Goal: Communication & Community: Answer question/provide support

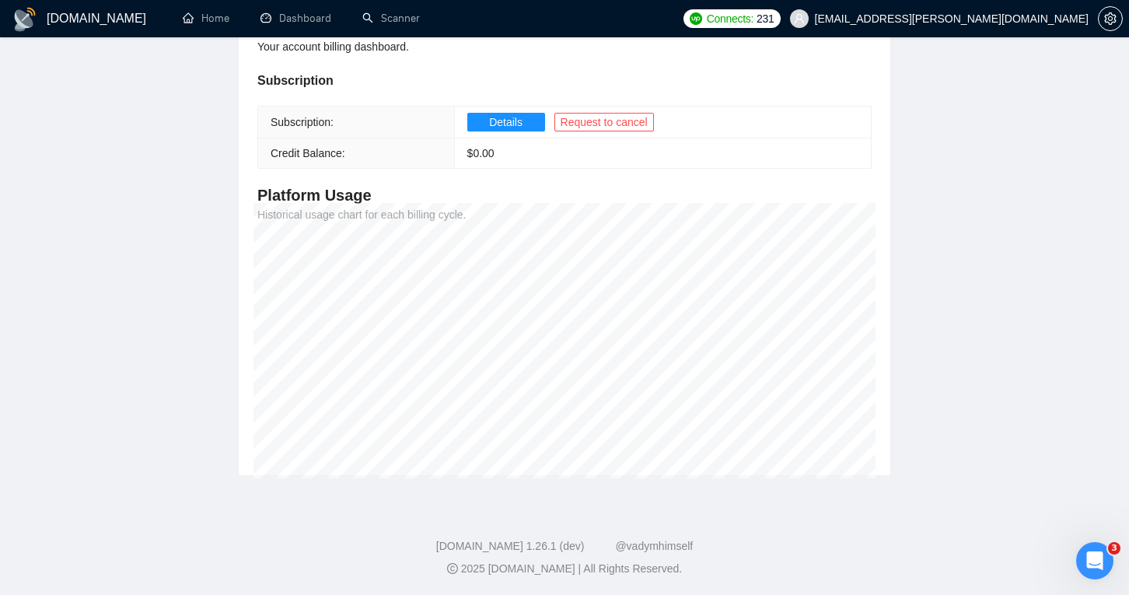
scroll to position [187, 0]
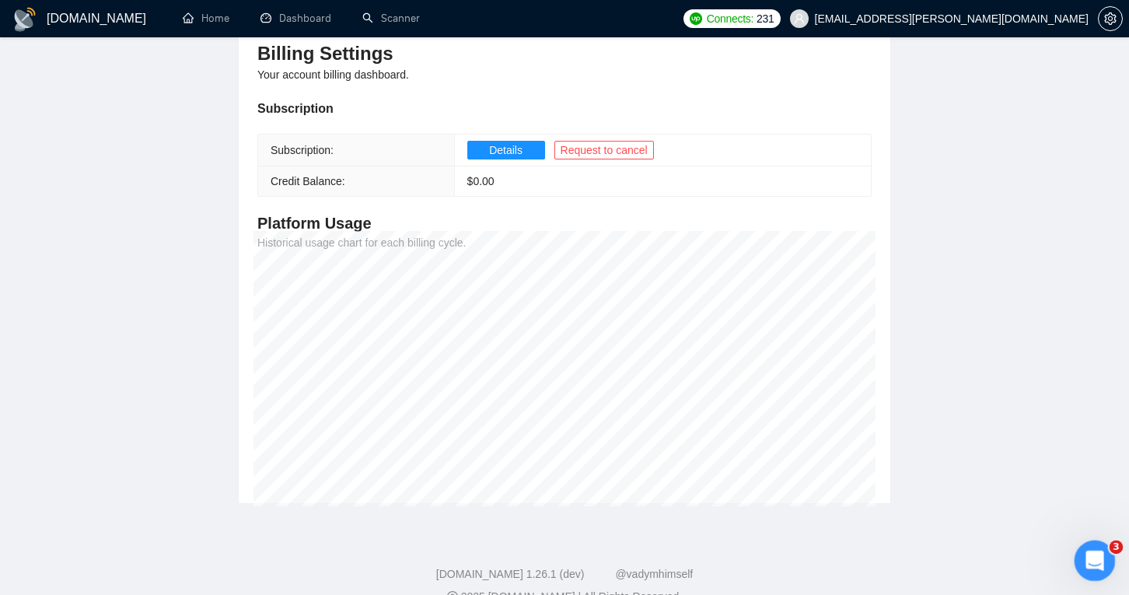
click at [1102, 554] on icon "Open Intercom Messenger" at bounding box center [1093, 559] width 26 height 26
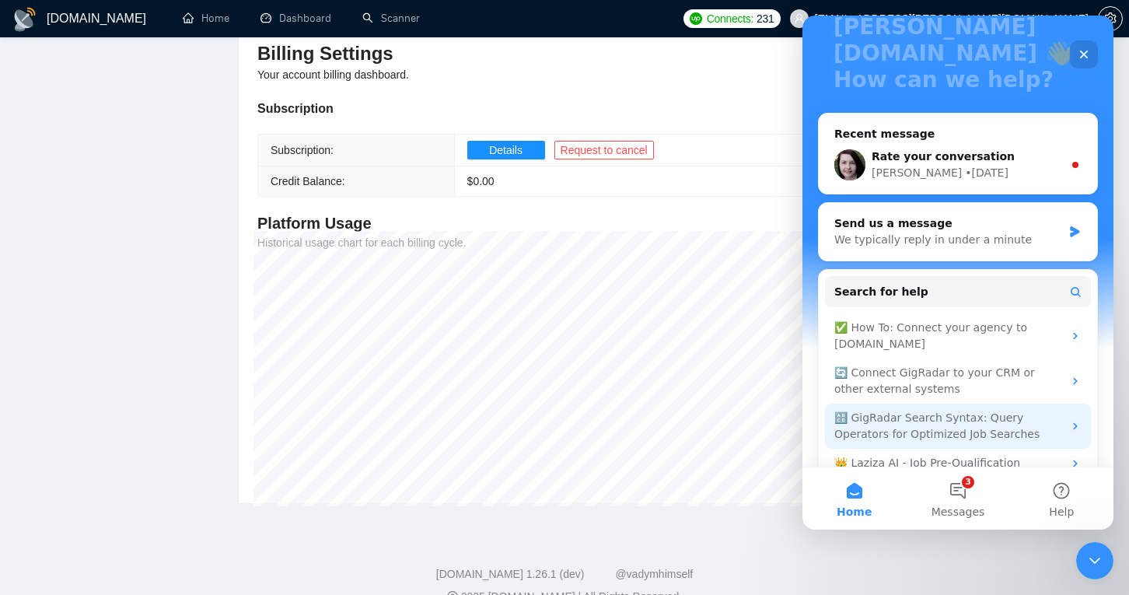
scroll to position [164, 0]
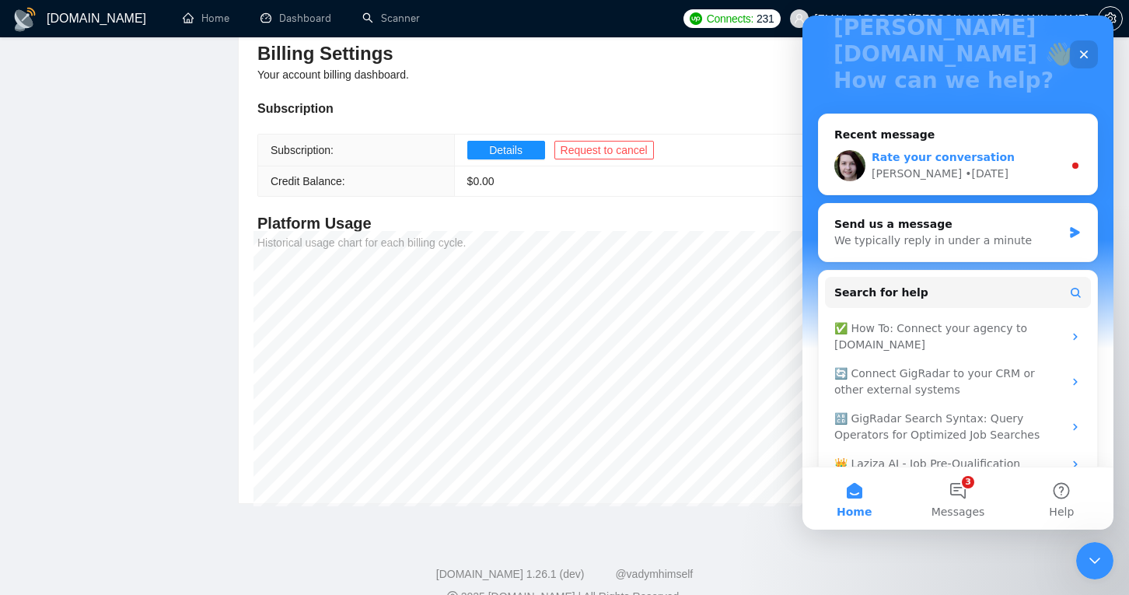
click at [955, 156] on div "Rate your conversation [PERSON_NAME] • [DATE]" at bounding box center [958, 166] width 278 height 58
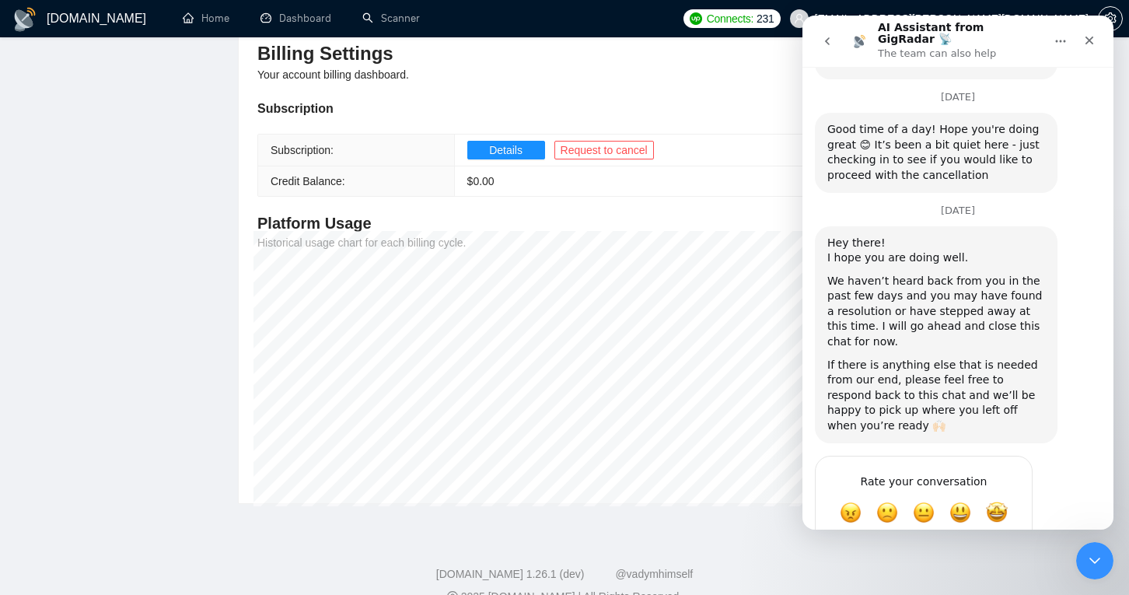
scroll to position [560, 0]
click at [930, 499] on span "OK" at bounding box center [924, 513] width 28 height 28
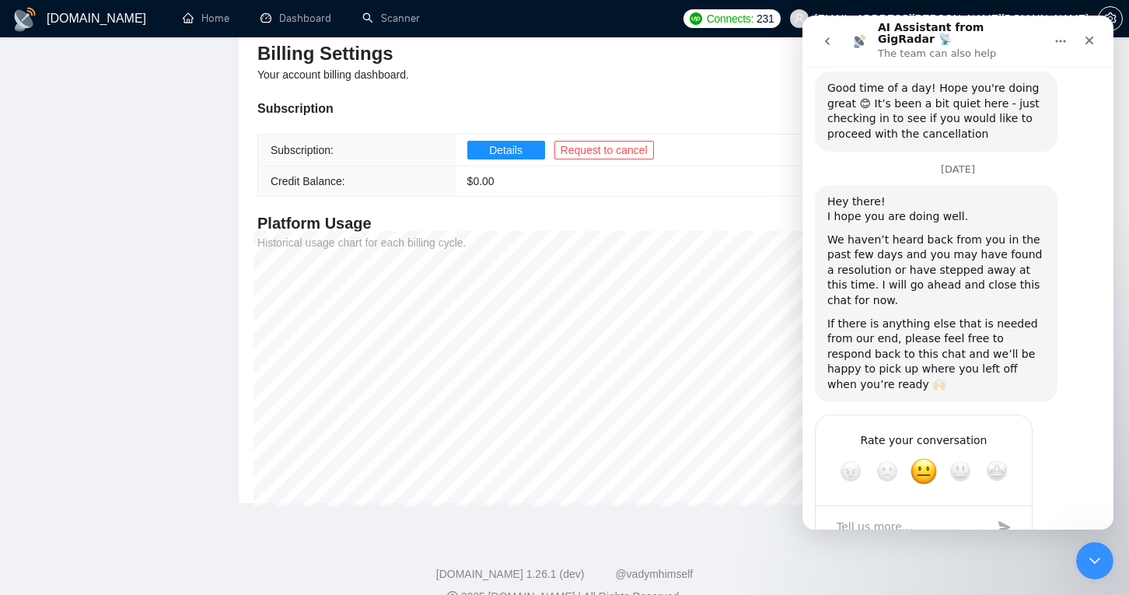
click at [1003, 512] on div "Submit" at bounding box center [1004, 527] width 31 height 31
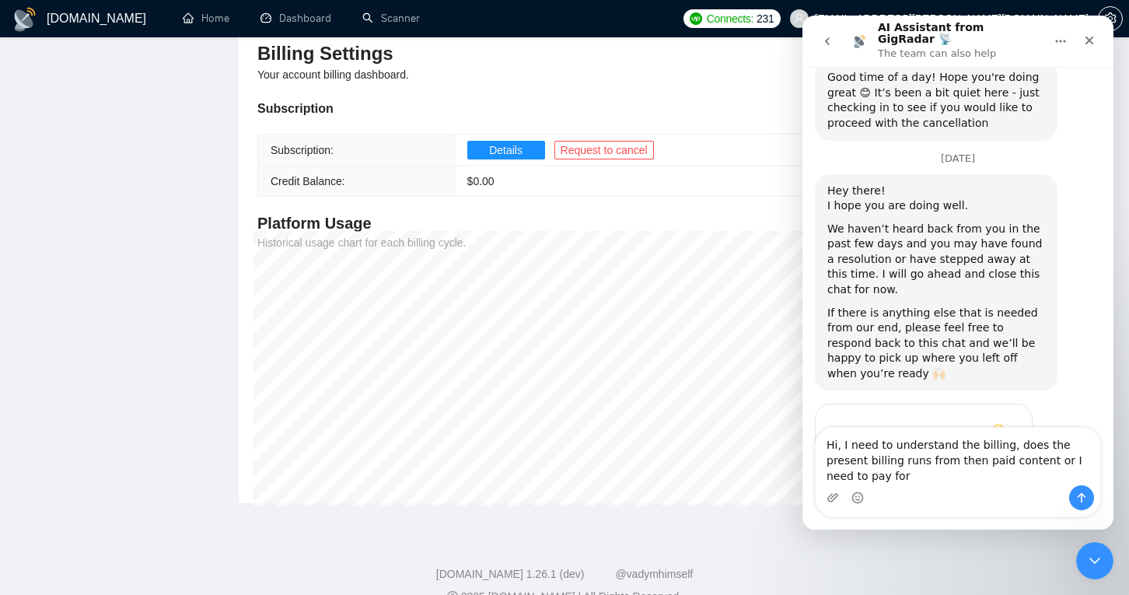
scroll to position [629, 0]
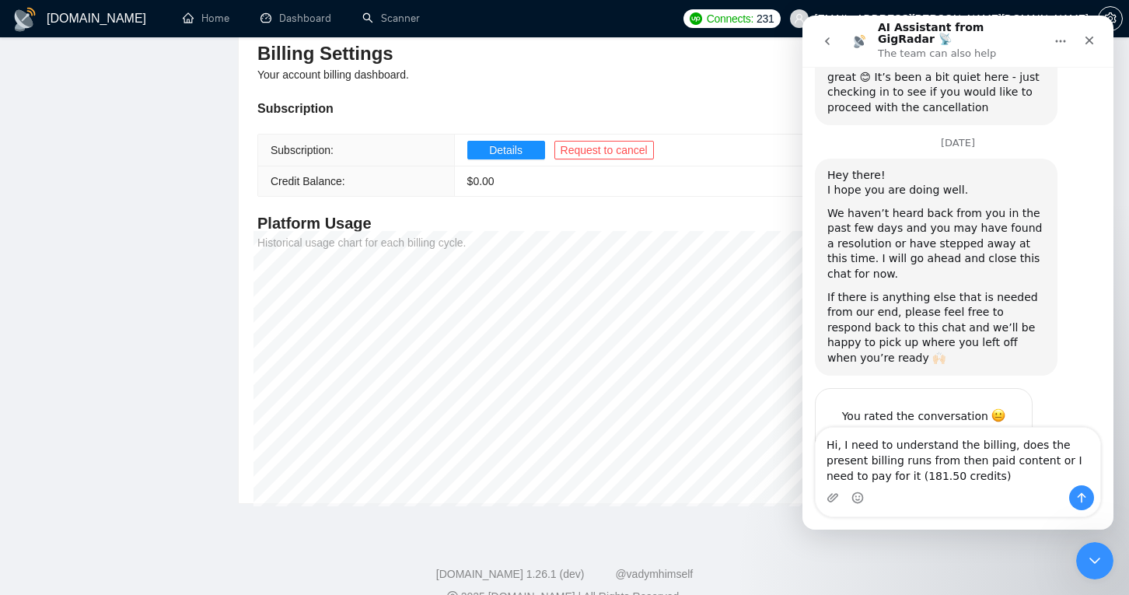
click at [936, 457] on textarea "Hi, I need to understand the billing, does the present billing runs from then p…" at bounding box center [958, 457] width 285 height 58
drag, startPoint x: 994, startPoint y: 459, endPoint x: 957, endPoint y: 459, distance: 37.3
click at [957, 459] on textarea "Hi, I need to understand the billing, does the present billing runs from the pa…" at bounding box center [958, 457] width 285 height 58
click at [970, 473] on textarea "Hi, I need to understand the billing, does the present billing runs from the pa…" at bounding box center [958, 457] width 285 height 58
type textarea "Hi, I need to understand the billing, does the present billing runs from the pa…"
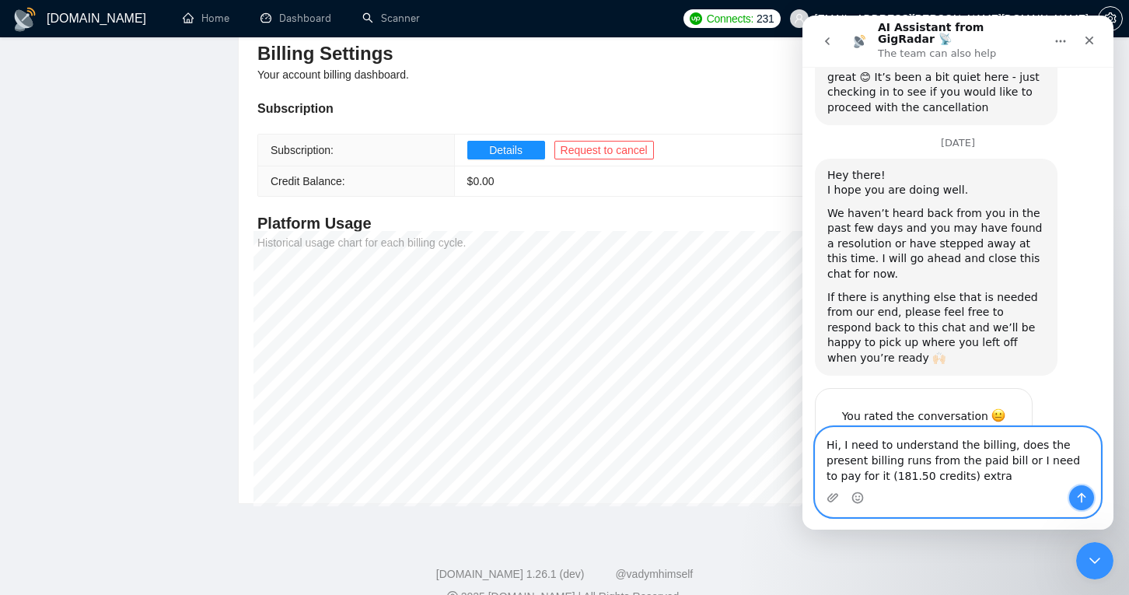
click at [1083, 493] on icon "Send a message…" at bounding box center [1082, 498] width 12 height 12
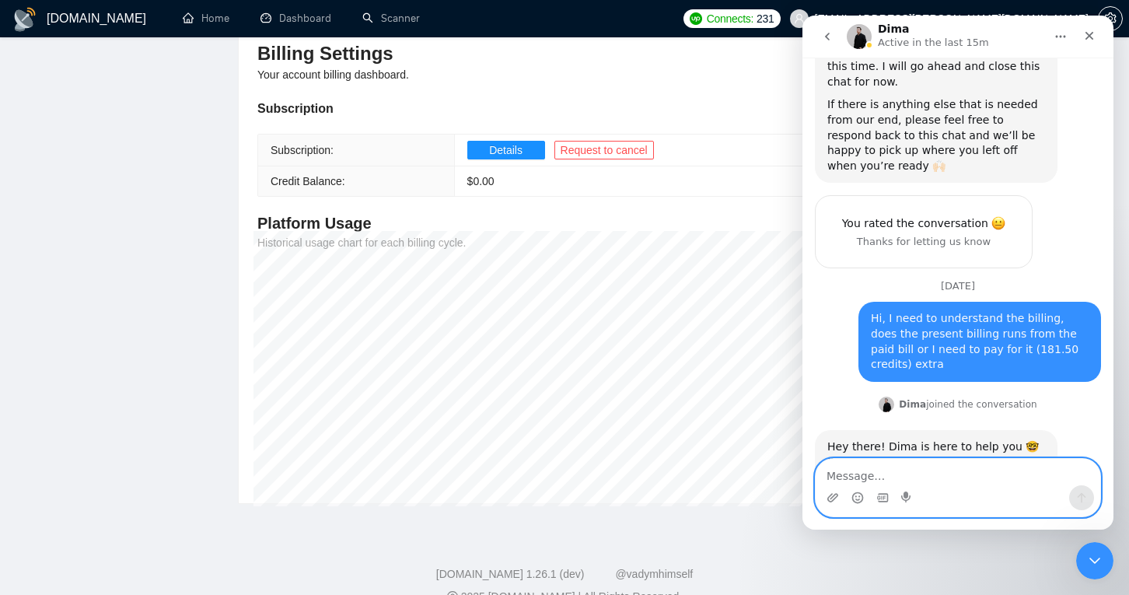
scroll to position [821, 0]
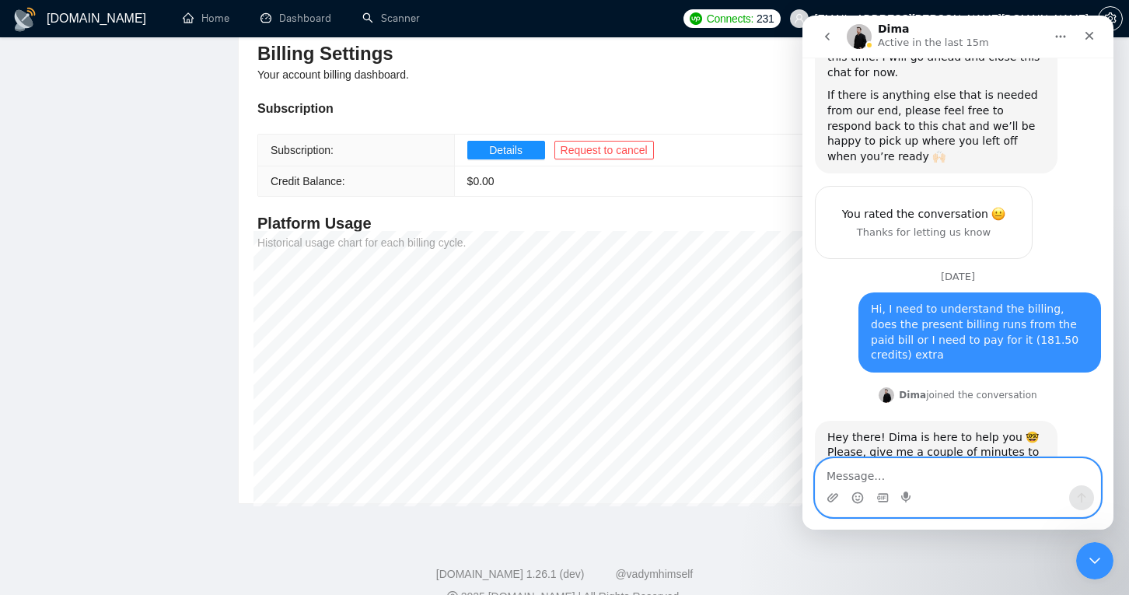
click at [955, 473] on textarea "Message…" at bounding box center [958, 472] width 285 height 26
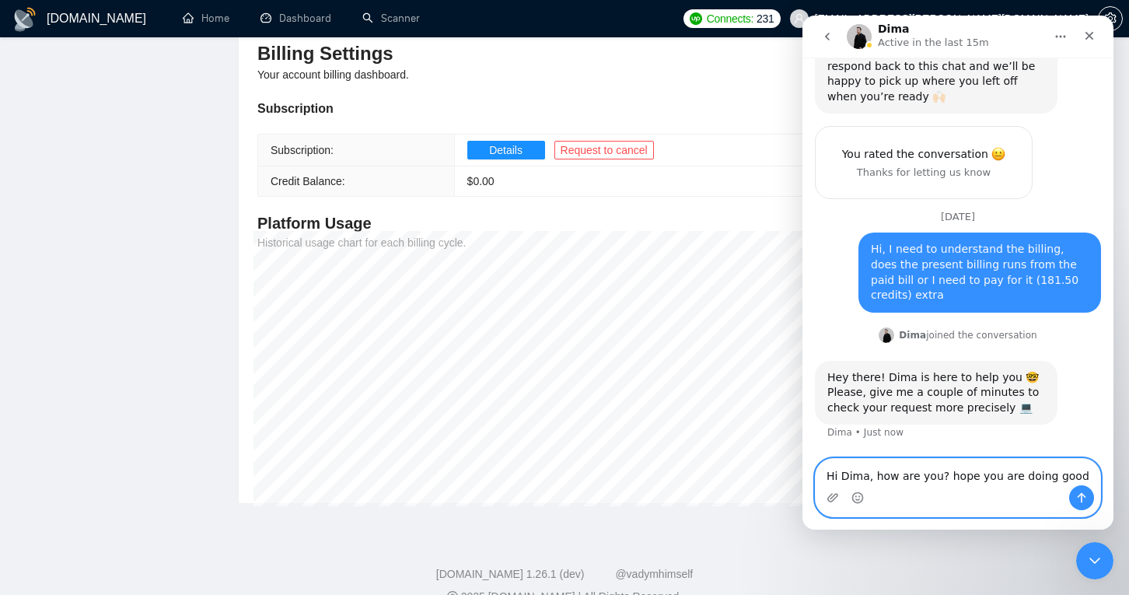
type textarea "Hi Dima, how are you? hope you are doing good."
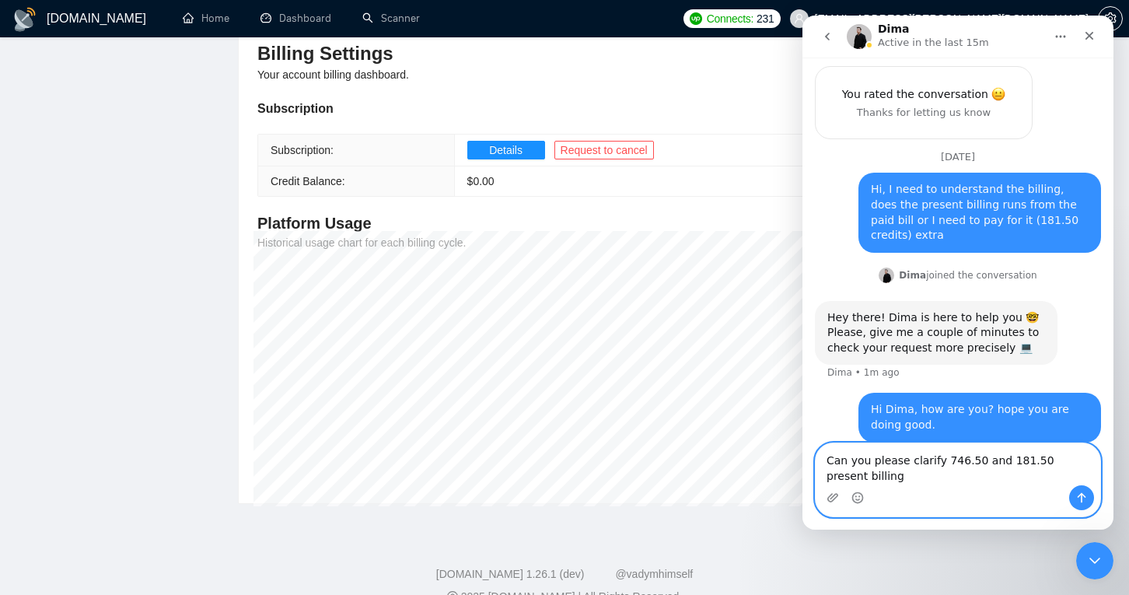
scroll to position [957, 0]
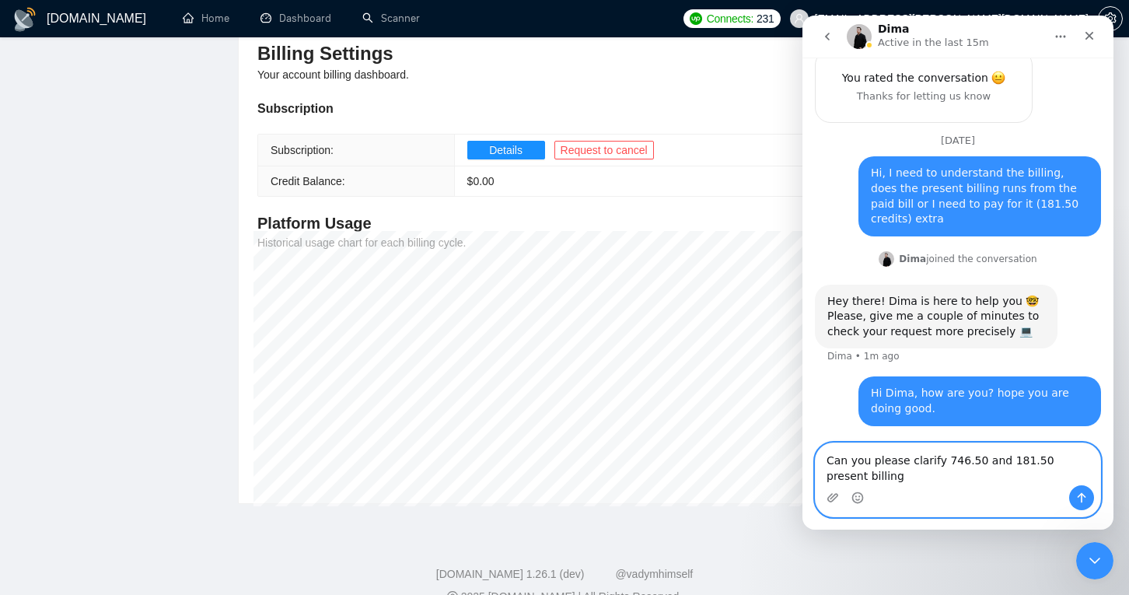
click at [978, 456] on textarea "Can you please clarify 746.50 and 181.50 present billing" at bounding box center [958, 464] width 285 height 42
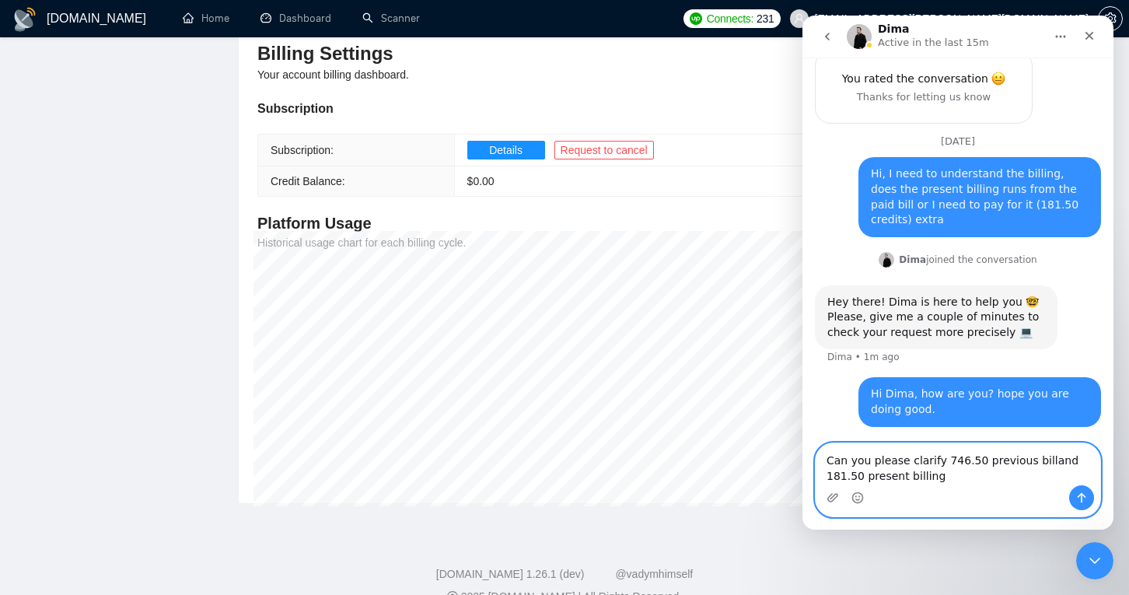
type textarea "Can you please clarify 746.50 previous bill and 181.50 present billing"
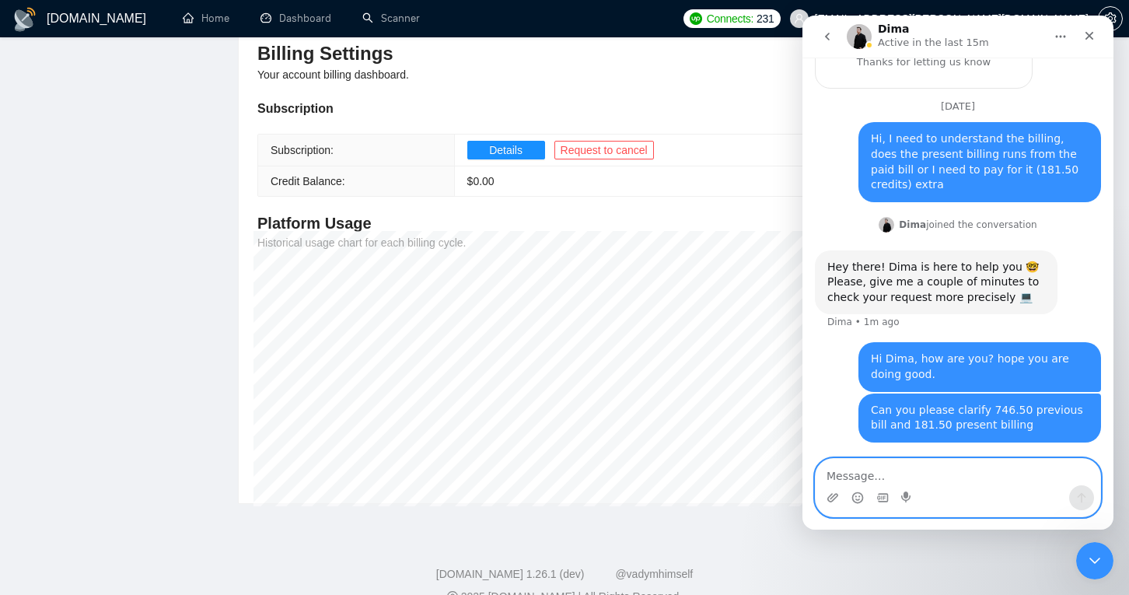
type textarea "?"
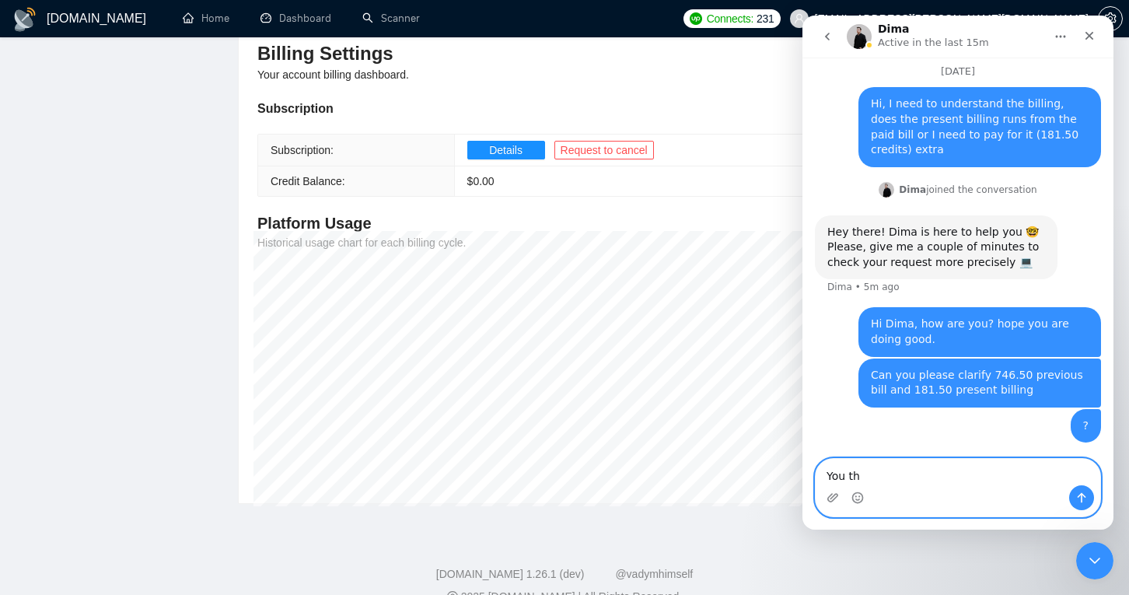
scroll to position [1025, 0]
type textarea "You there?"
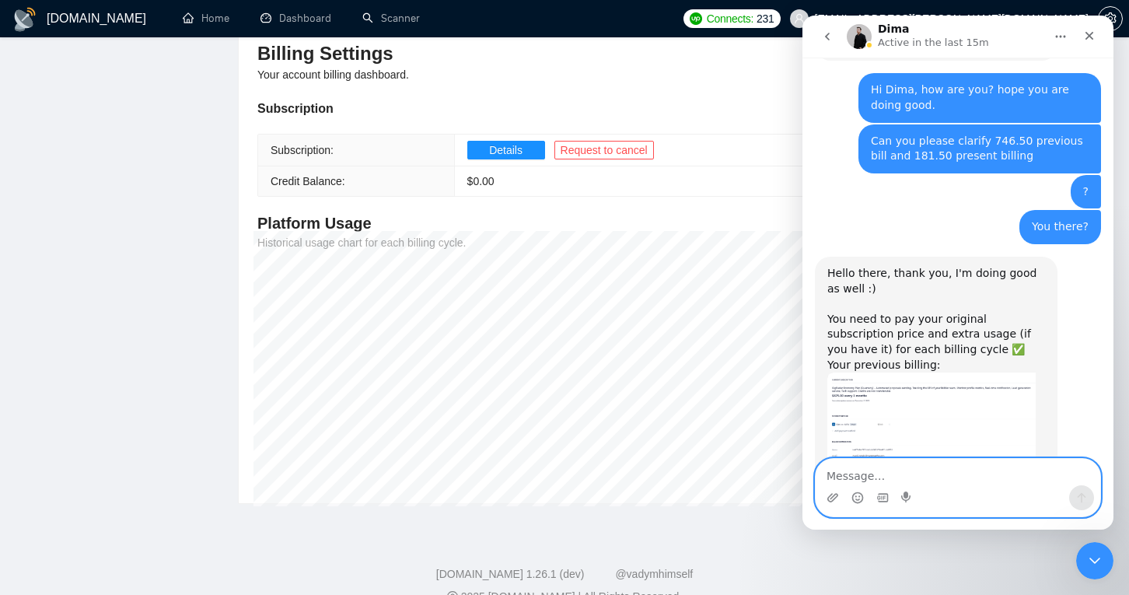
scroll to position [1311, 0]
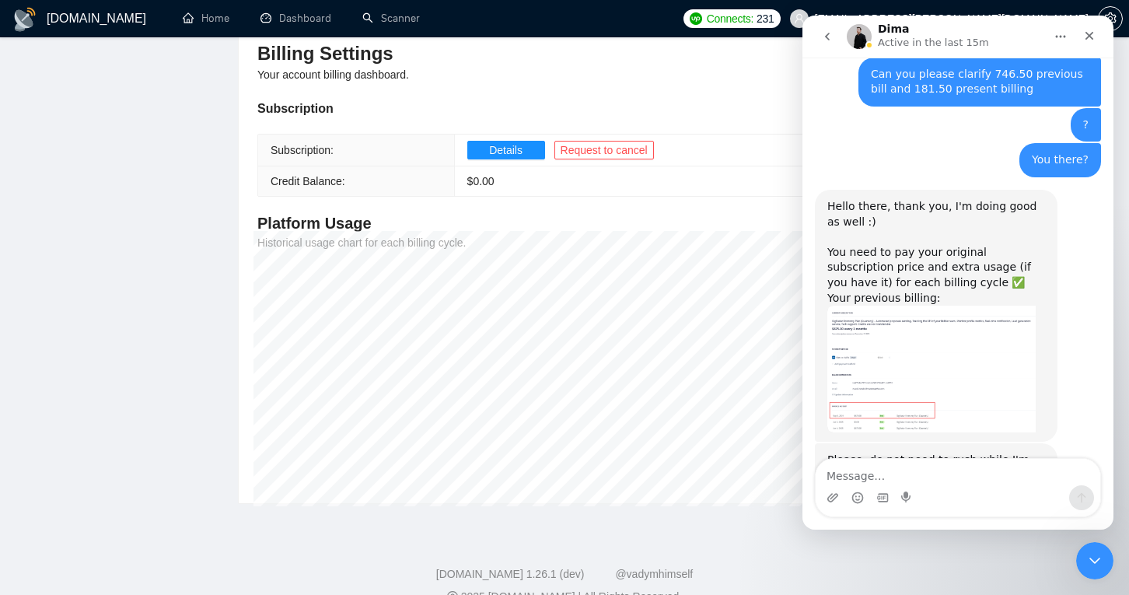
click at [974, 306] on img "Dima says…" at bounding box center [932, 369] width 208 height 127
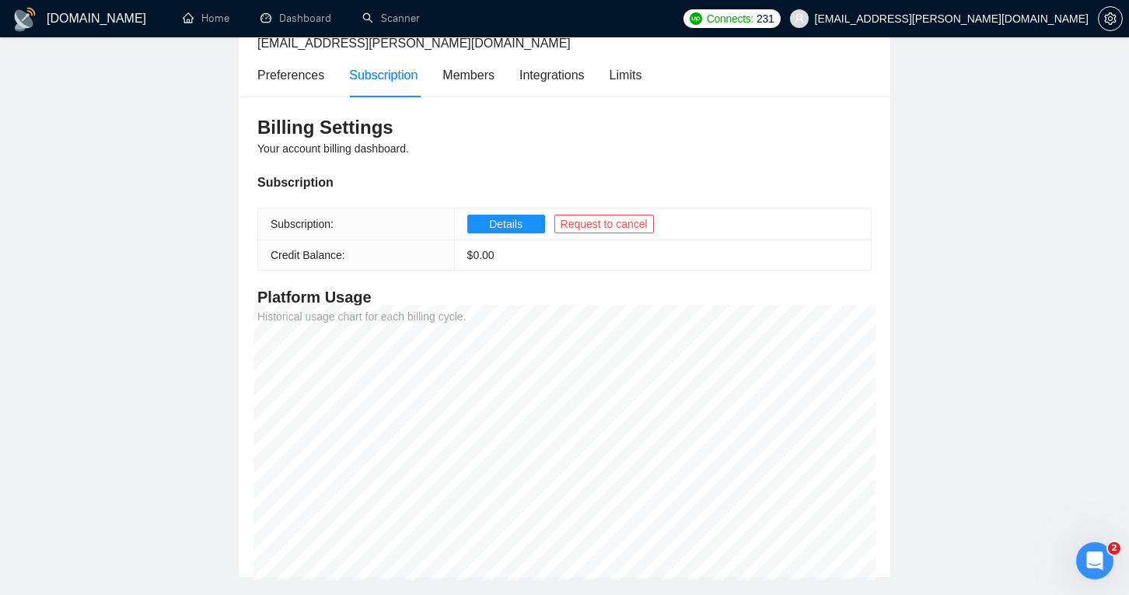
scroll to position [0, 0]
click at [1103, 559] on icon "Open Intercom Messenger" at bounding box center [1093, 559] width 26 height 26
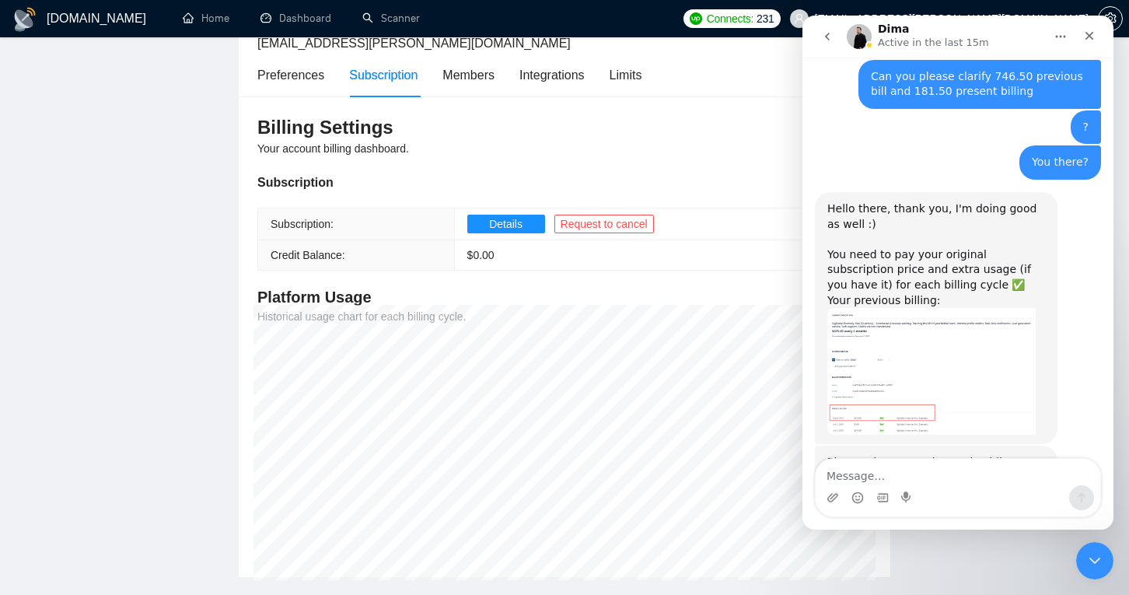
scroll to position [1371, 0]
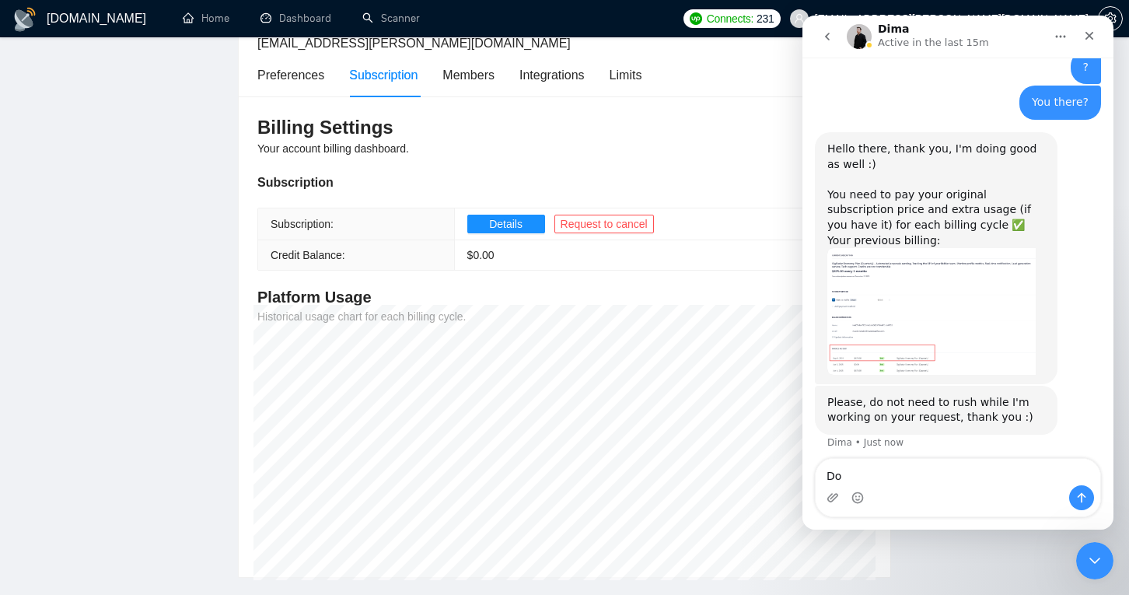
type textarea "D"
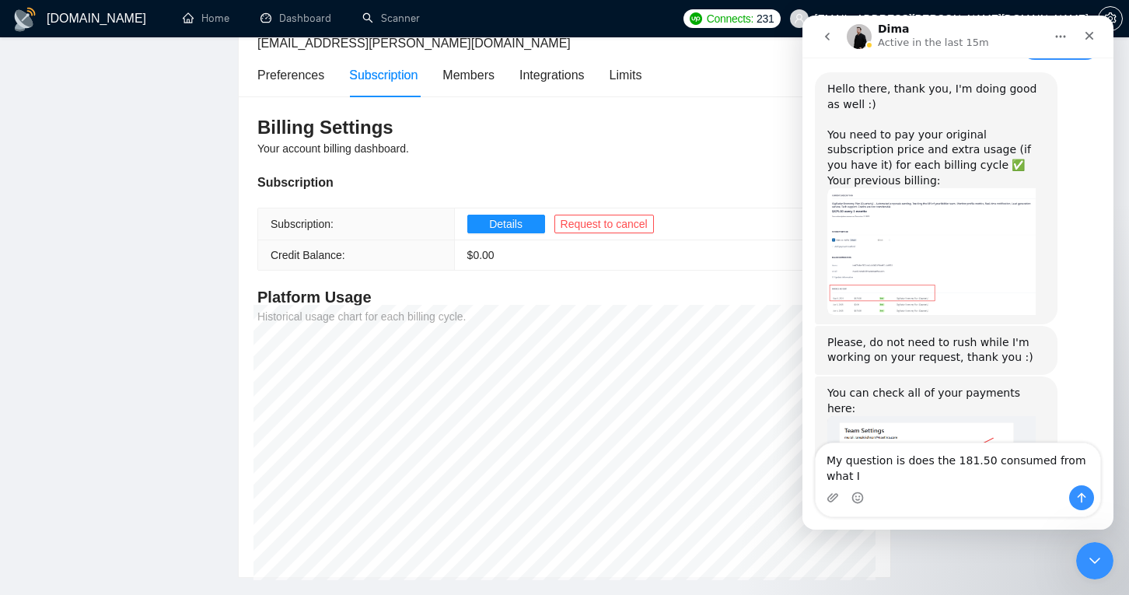
scroll to position [1447, 0]
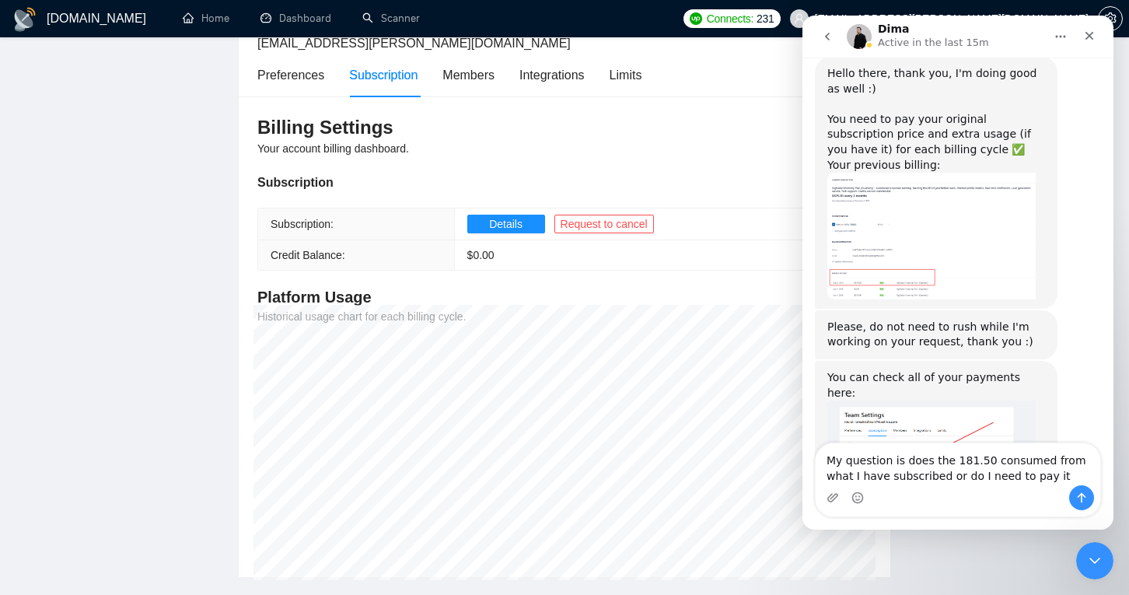
type textarea "My question is does the 181.50 consumed from what I have subscribed or do I nee…"
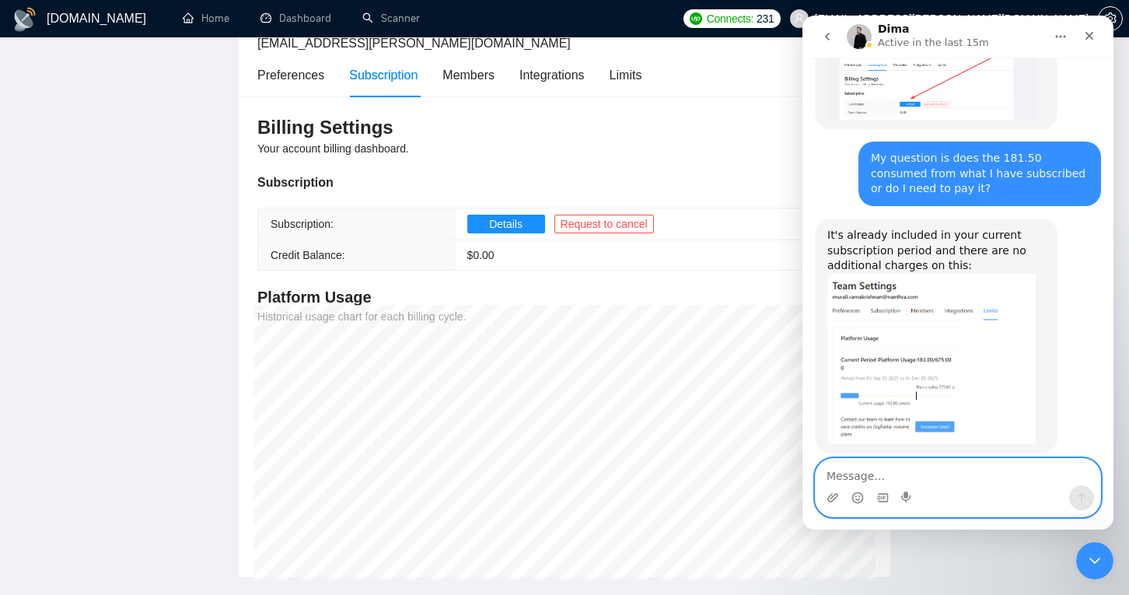
scroll to position [1753, 0]
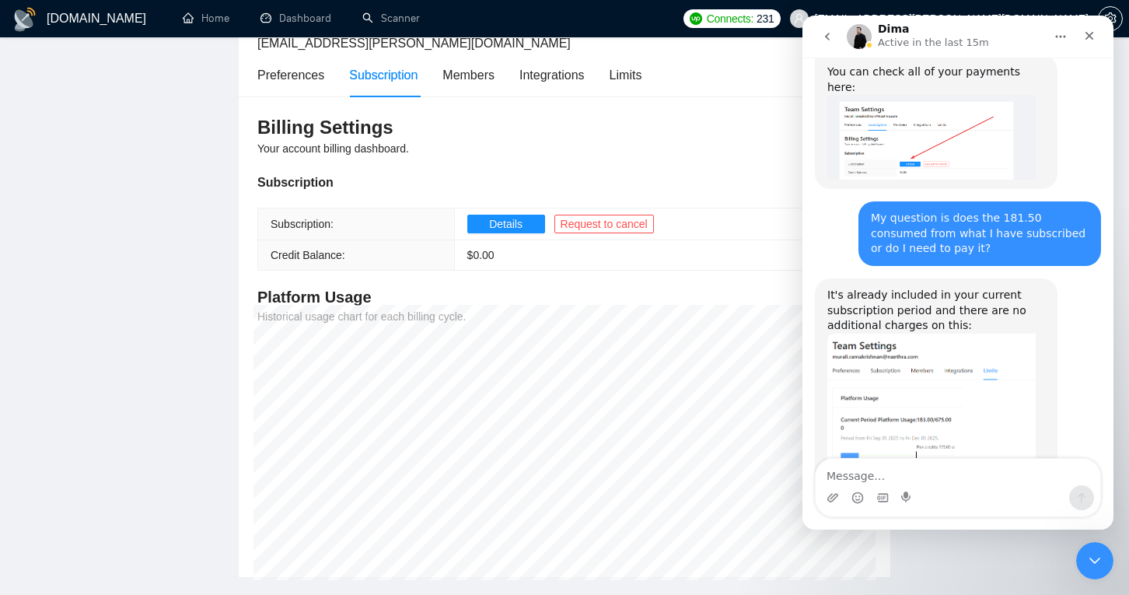
click at [978, 334] on img "Dima says…" at bounding box center [932, 419] width 208 height 170
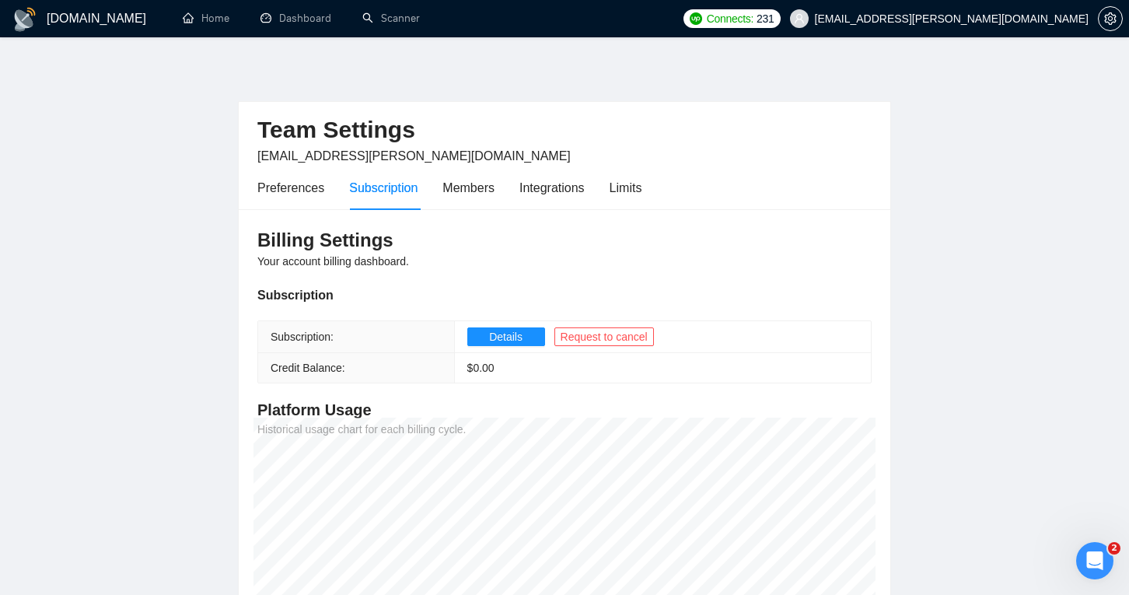
scroll to position [0, 0]
click at [1101, 573] on div "Open Intercom Messenger" at bounding box center [1092, 558] width 51 height 51
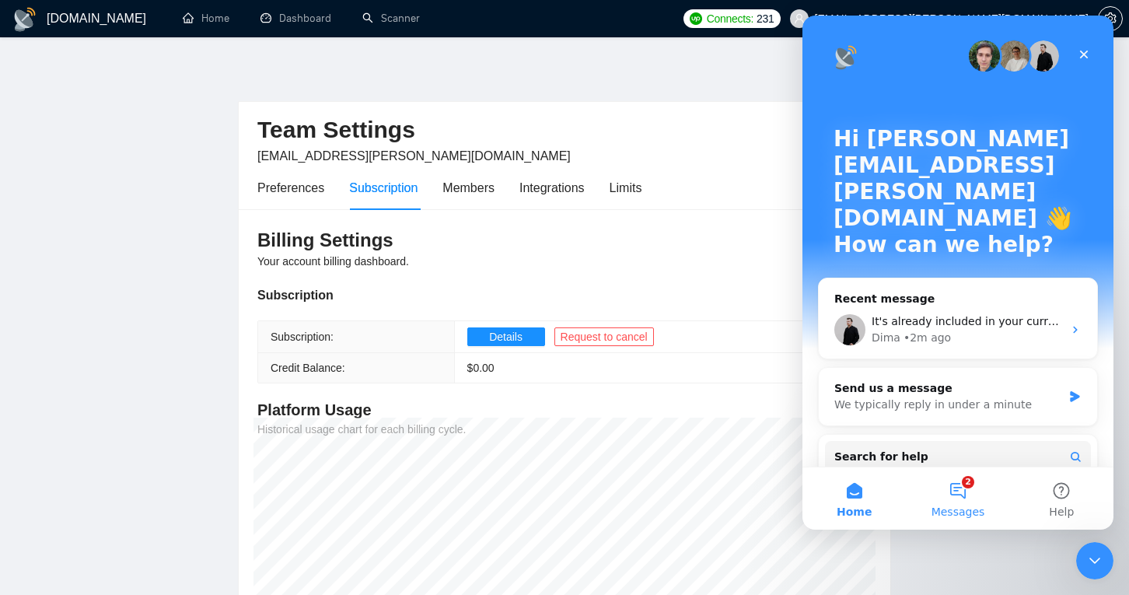
click at [961, 478] on button "2 Messages" at bounding box center [957, 498] width 103 height 62
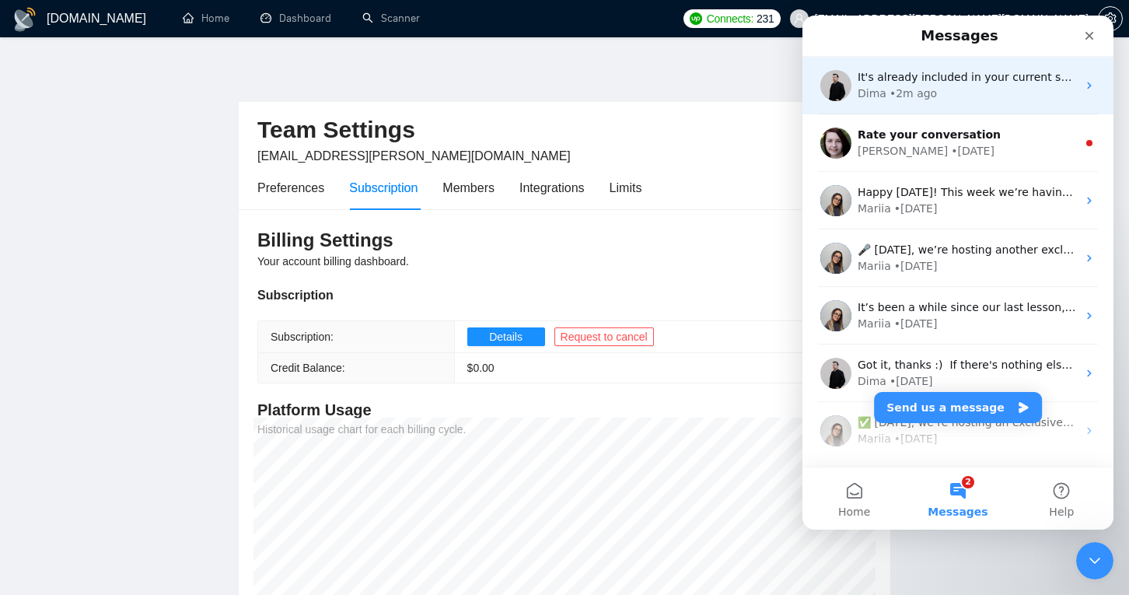
click at [891, 100] on div "• 2m ago" at bounding box center [913, 94] width 47 height 16
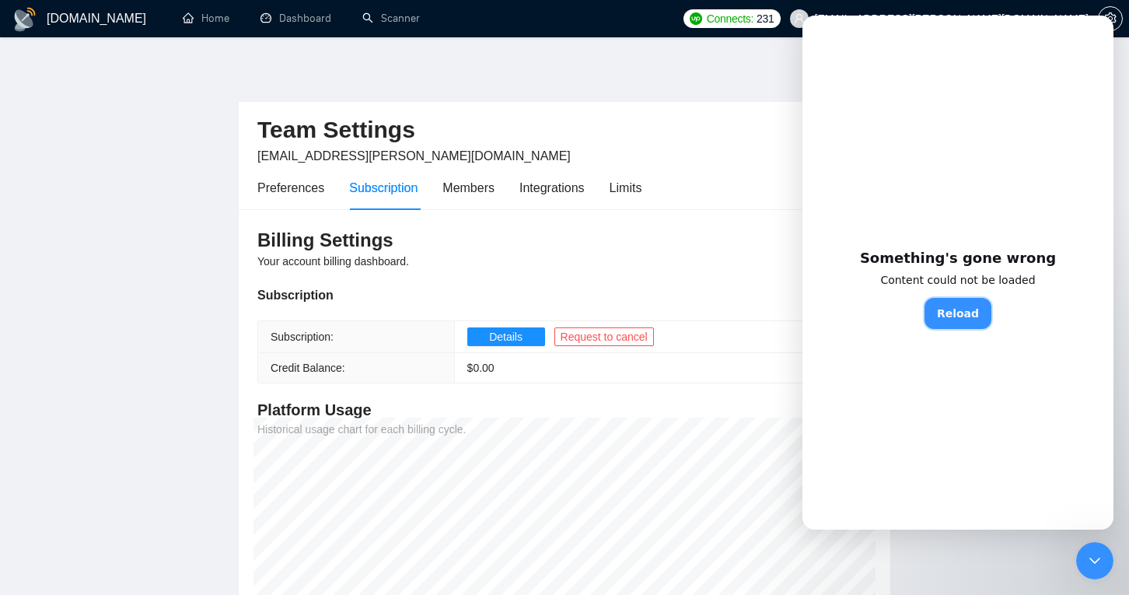
click at [944, 319] on button "Reload" at bounding box center [958, 313] width 67 height 31
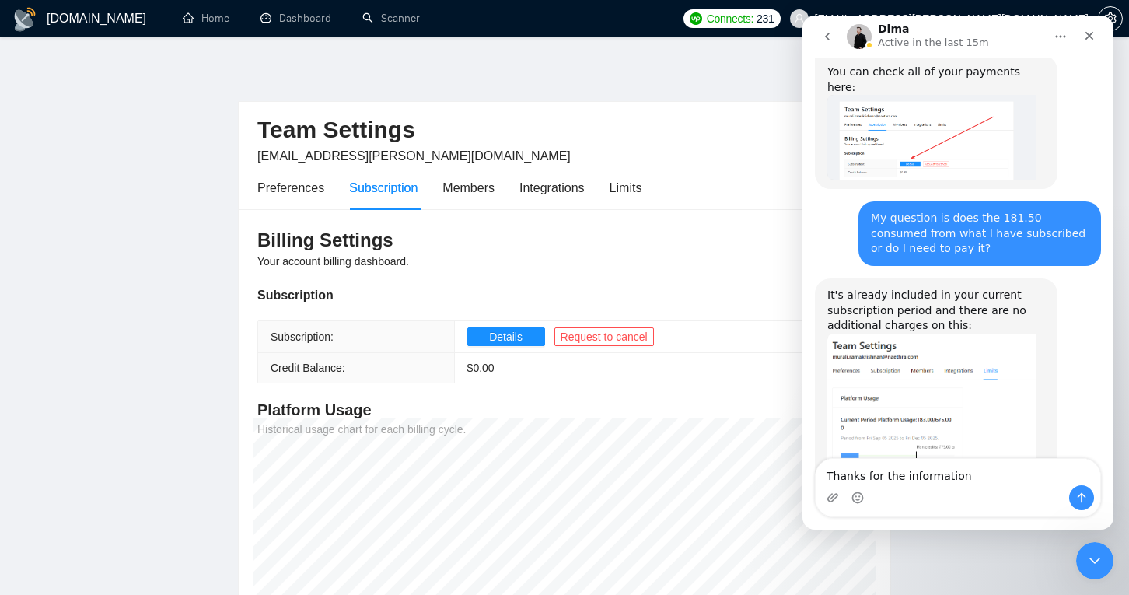
scroll to position [1768, 0]
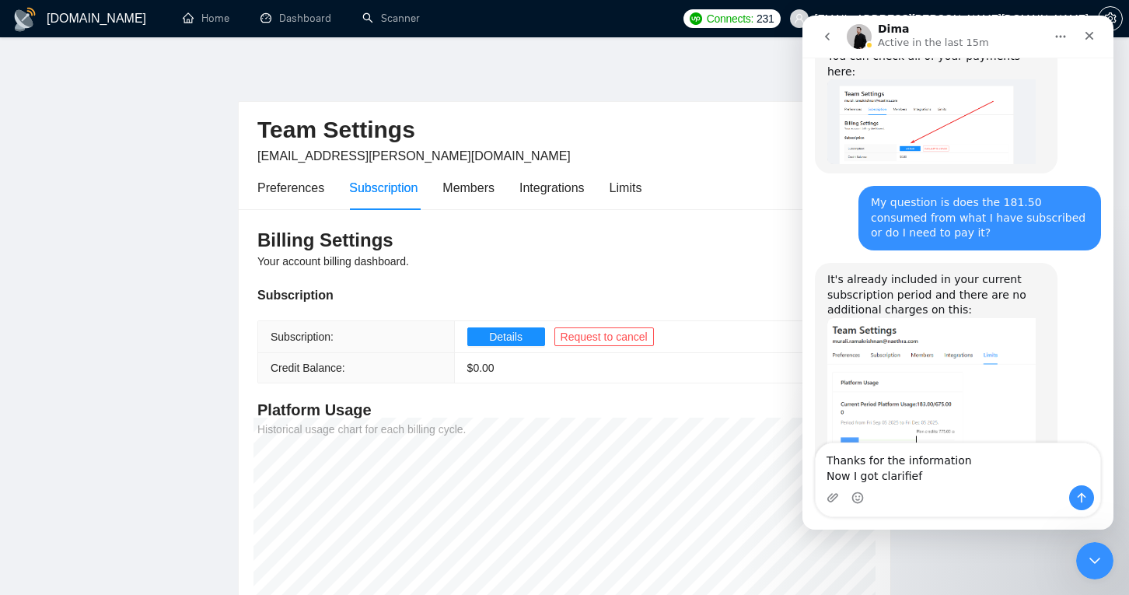
type textarea "Thanks for the information Now I got clarified"
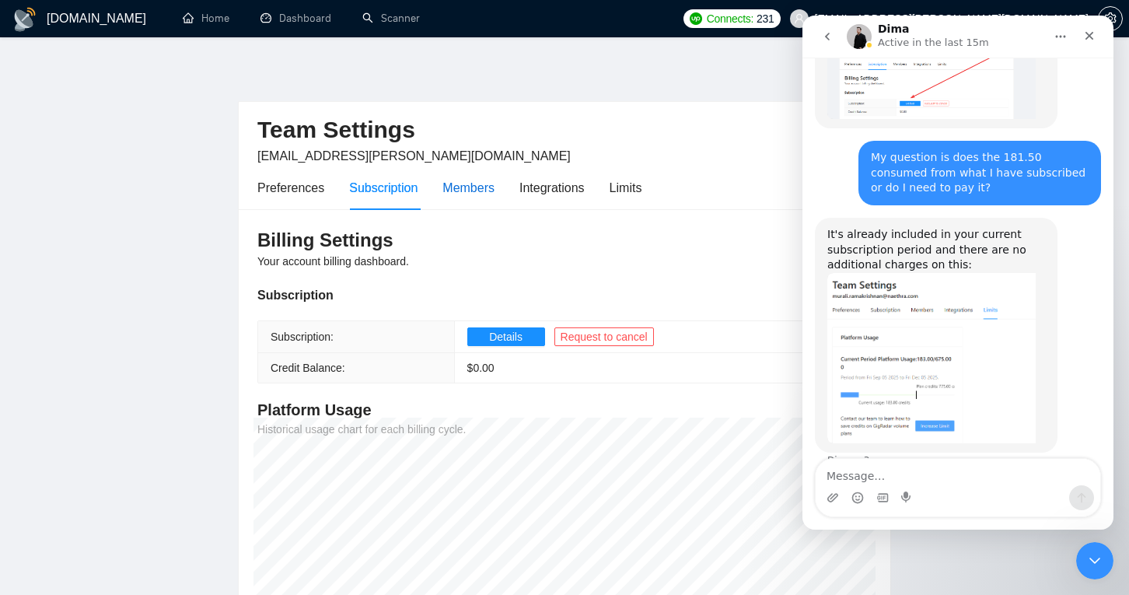
click at [471, 191] on div "Members" at bounding box center [469, 187] width 52 height 19
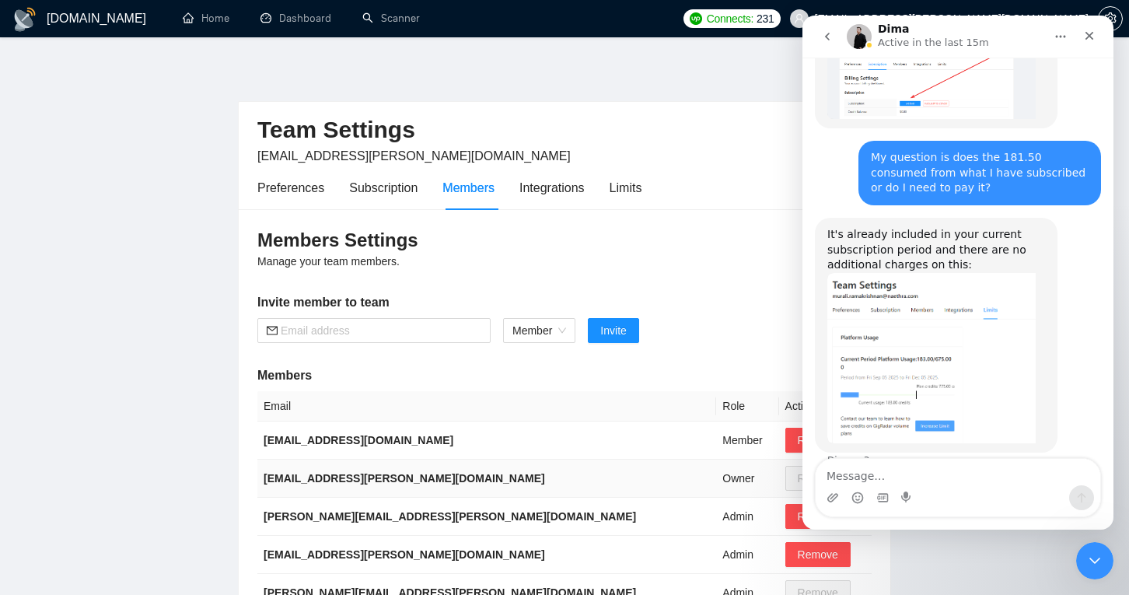
click at [432, 480] on b "[EMAIL_ADDRESS][PERSON_NAME][DOMAIN_NAME]" at bounding box center [405, 478] width 282 height 12
click at [548, 187] on div "Integrations" at bounding box center [552, 187] width 65 height 19
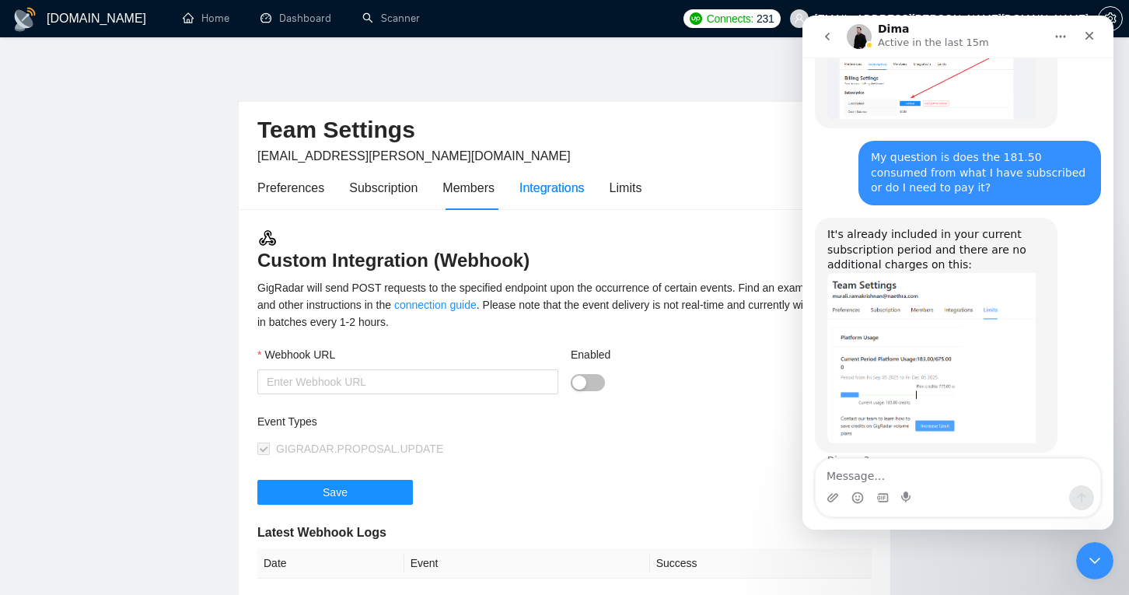
scroll to position [1873, 0]
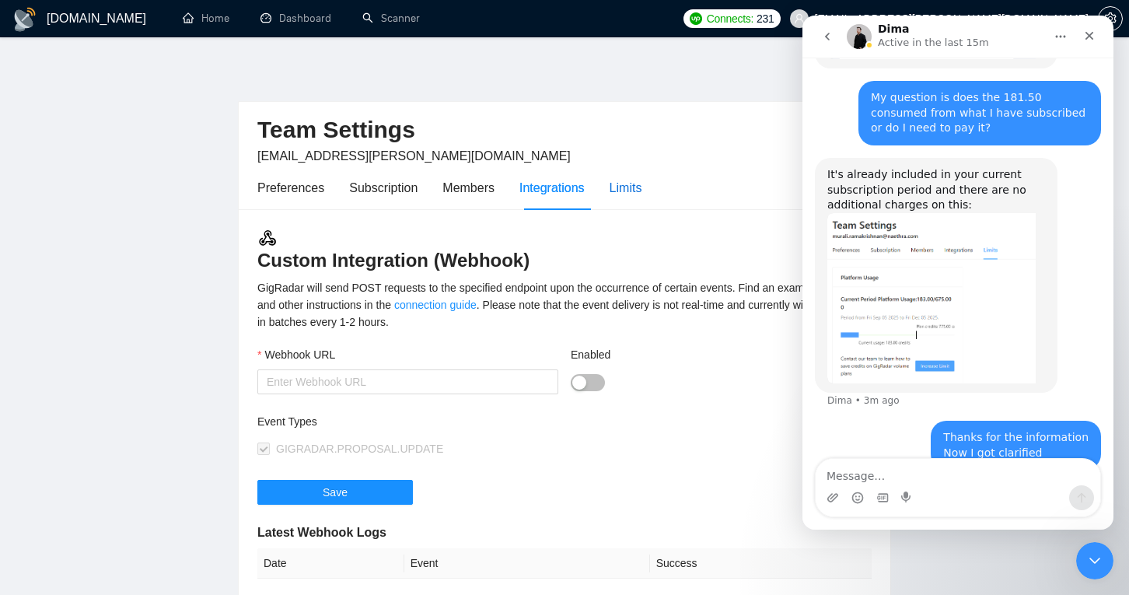
click at [625, 186] on div "Limits" at bounding box center [626, 187] width 33 height 19
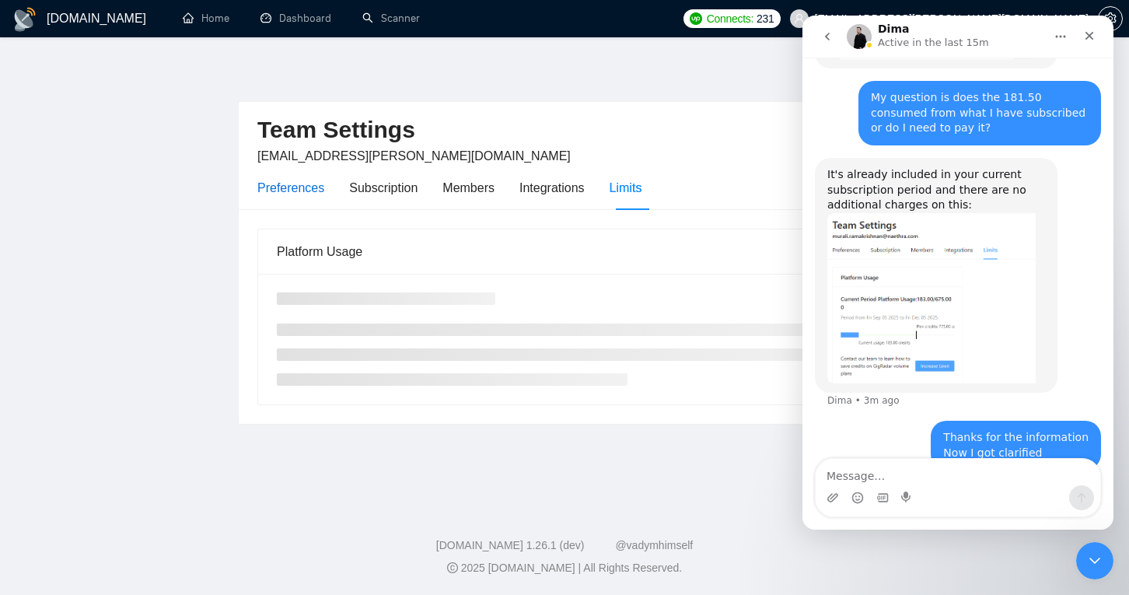
click at [293, 188] on div "Preferences" at bounding box center [290, 187] width 67 height 19
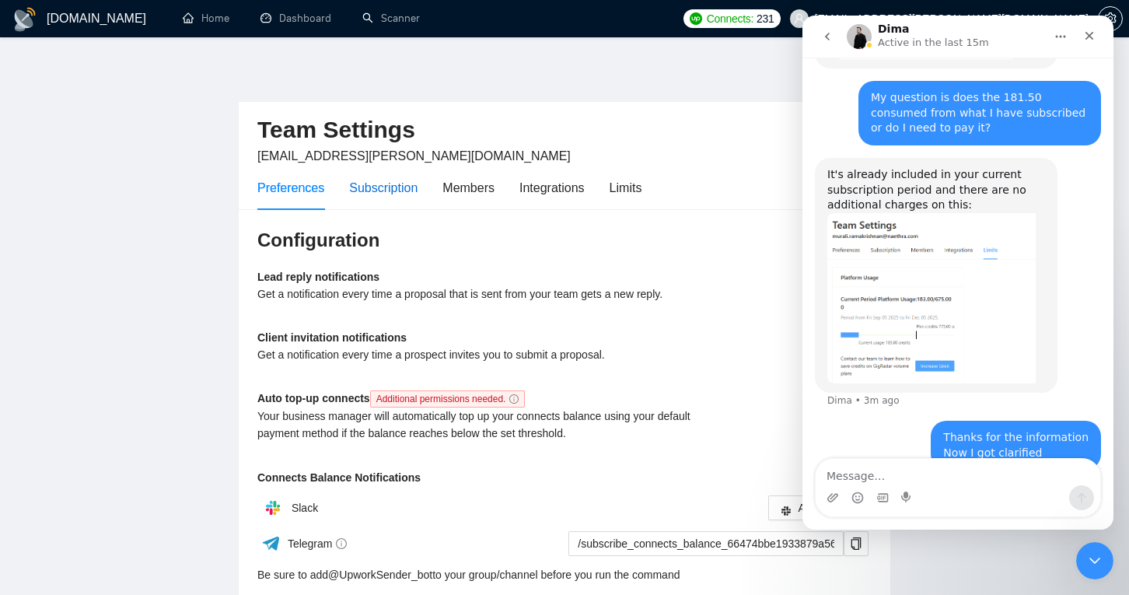
click at [355, 187] on div "Subscription" at bounding box center [383, 187] width 68 height 19
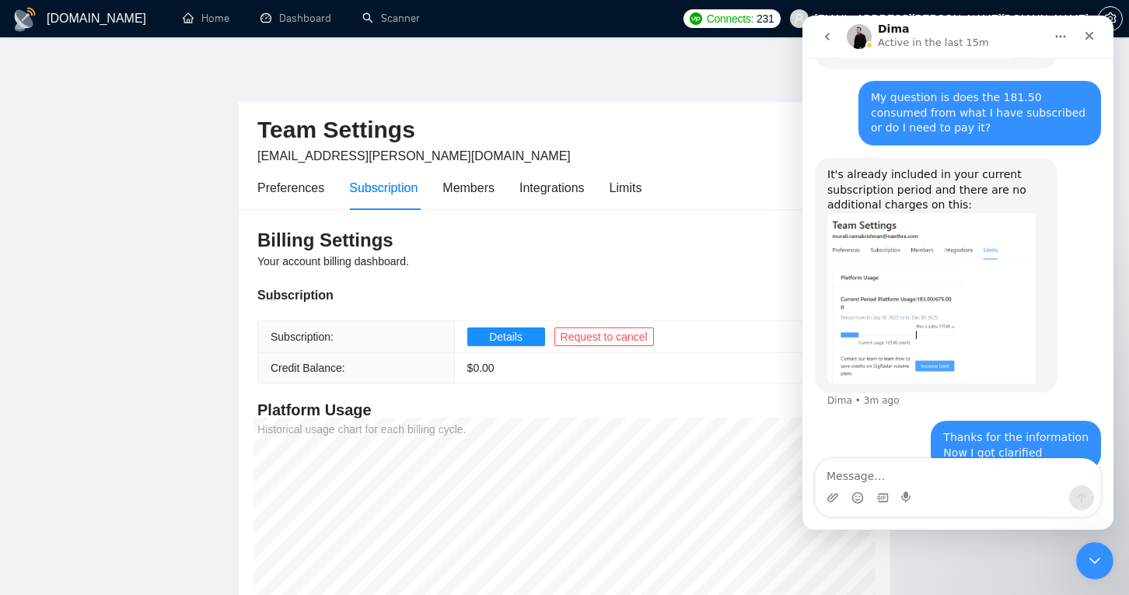
click at [888, 217] on img "Dima says…" at bounding box center [932, 298] width 208 height 170
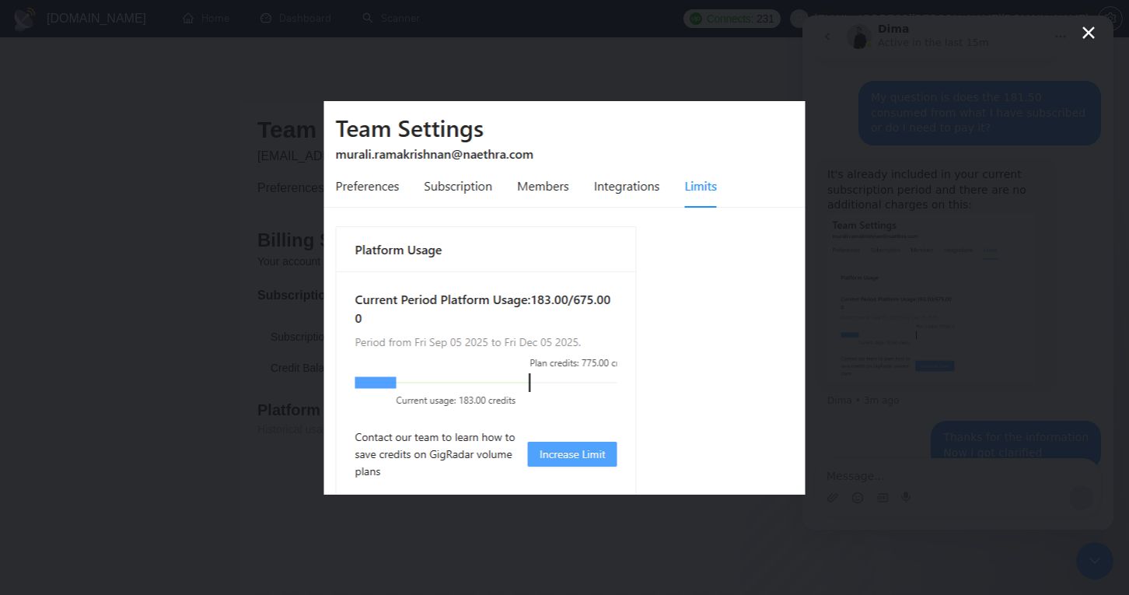
click at [1087, 29] on icon "Close" at bounding box center [1089, 32] width 19 height 19
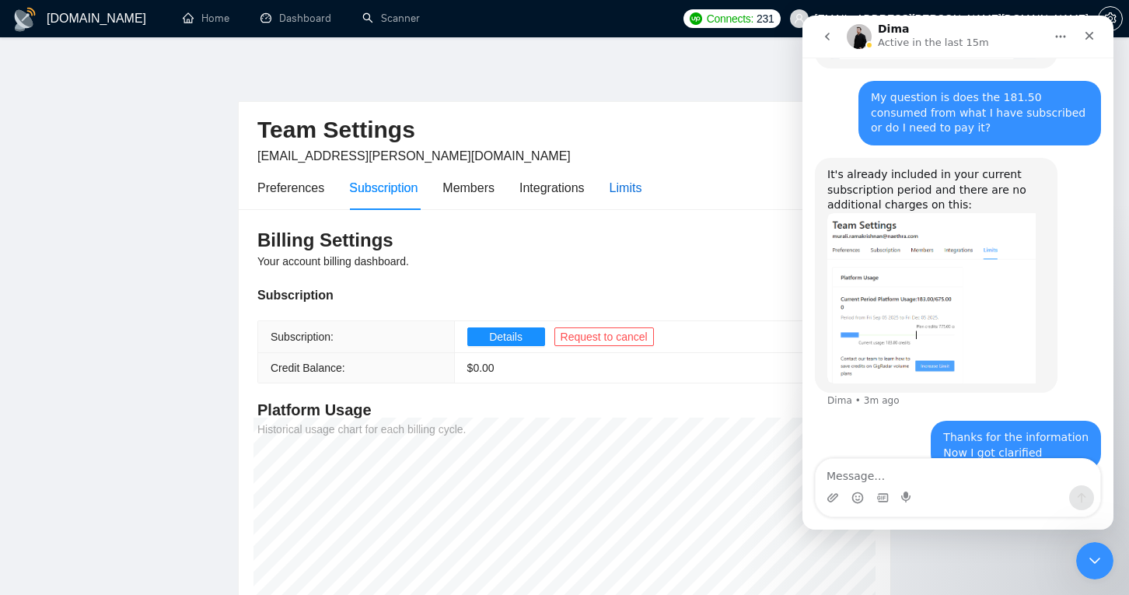
click at [628, 186] on div "Limits" at bounding box center [626, 187] width 33 height 19
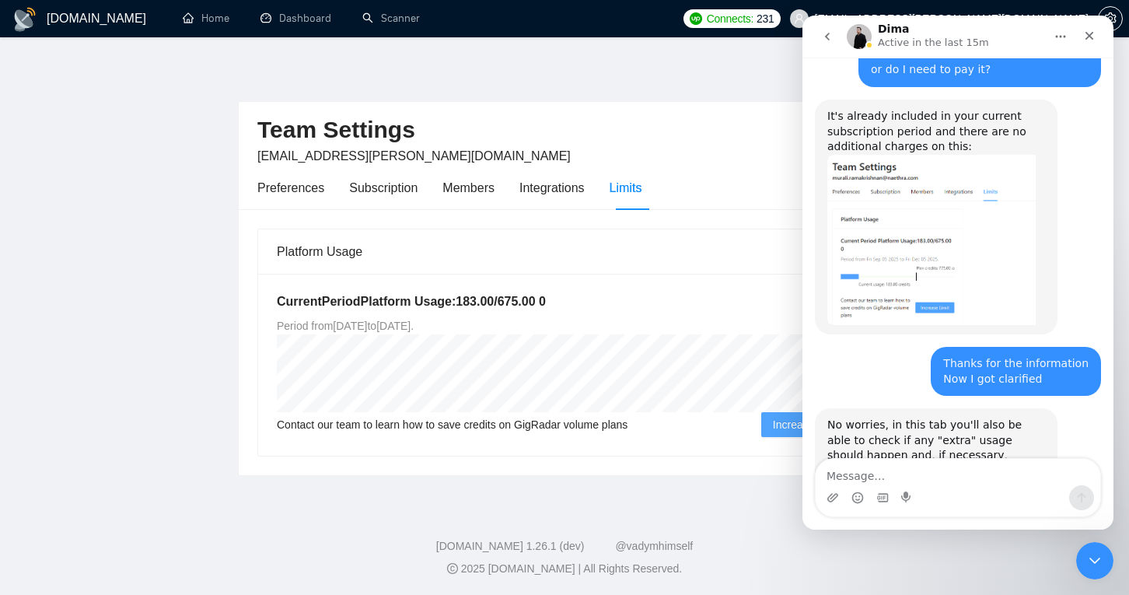
scroll to position [2013, 0]
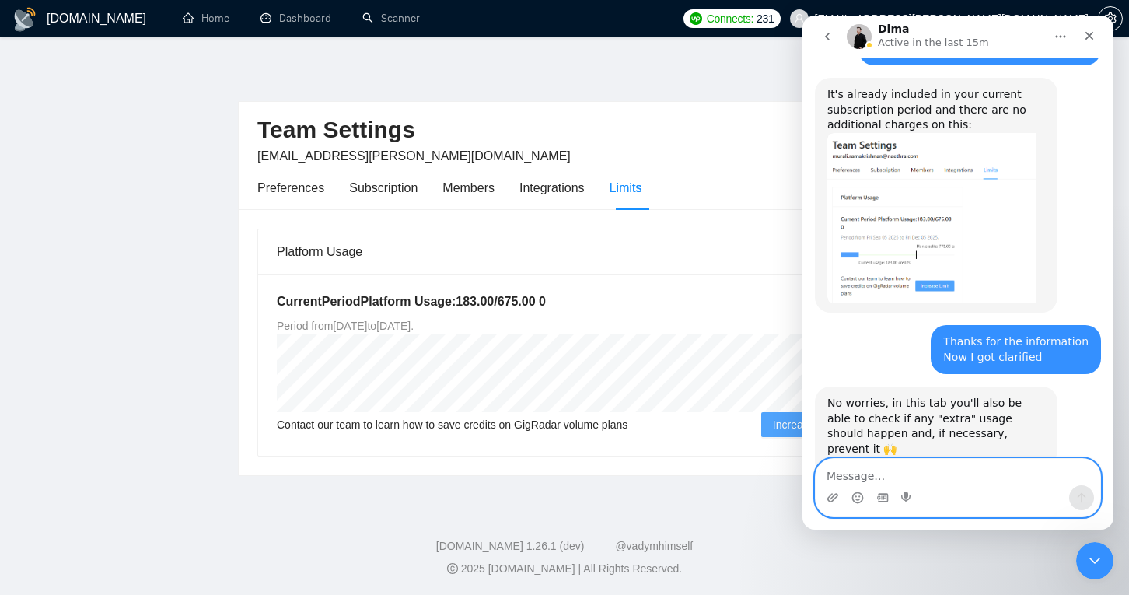
click at [901, 464] on textarea "Message…" at bounding box center [958, 472] width 285 height 26
click at [901, 464] on textarea "urthThanks again. Will keep posted if I have any f" at bounding box center [958, 464] width 285 height 42
drag, startPoint x: 901, startPoint y: 464, endPoint x: 941, endPoint y: 466, distance: 40.5
click at [940, 466] on textarea "Thanks again. Will keep posted if I have any f" at bounding box center [958, 472] width 285 height 26
click at [1056, 467] on textarea "Thanks again. Will keep posted if I have any f" at bounding box center [958, 472] width 285 height 26
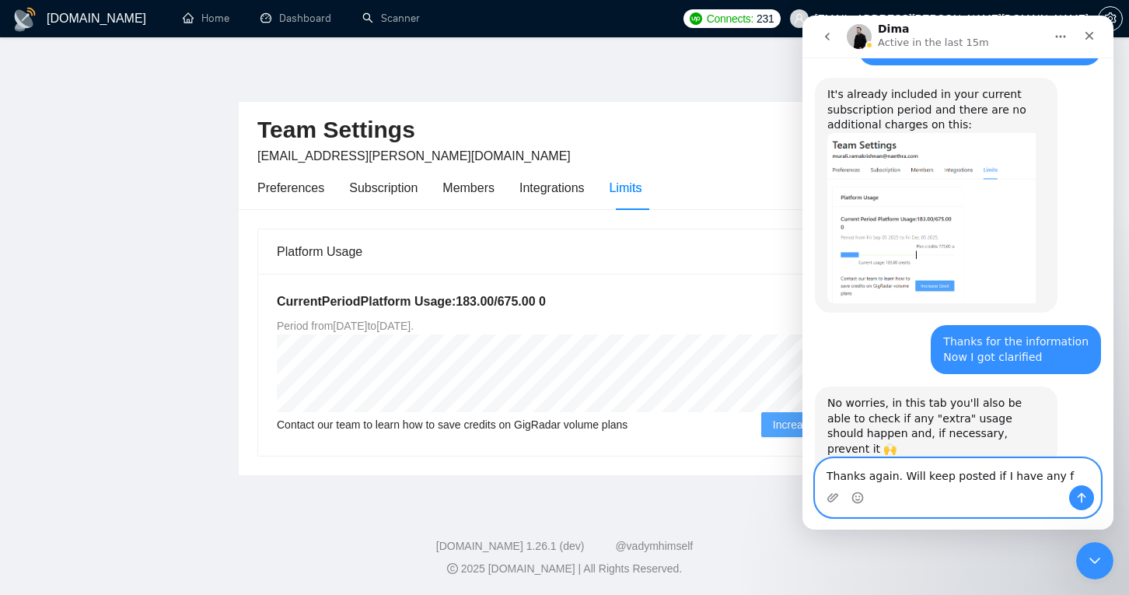
click at [1057, 472] on textarea "Thanks again. Will keep posted if I have any f" at bounding box center [958, 472] width 285 height 26
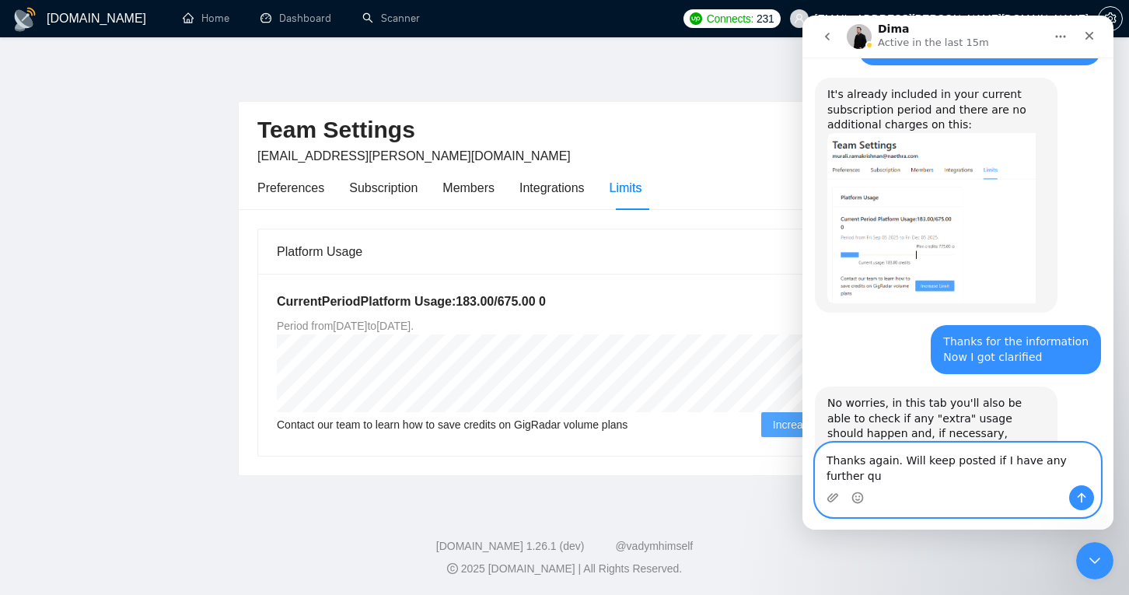
scroll to position [1969, 0]
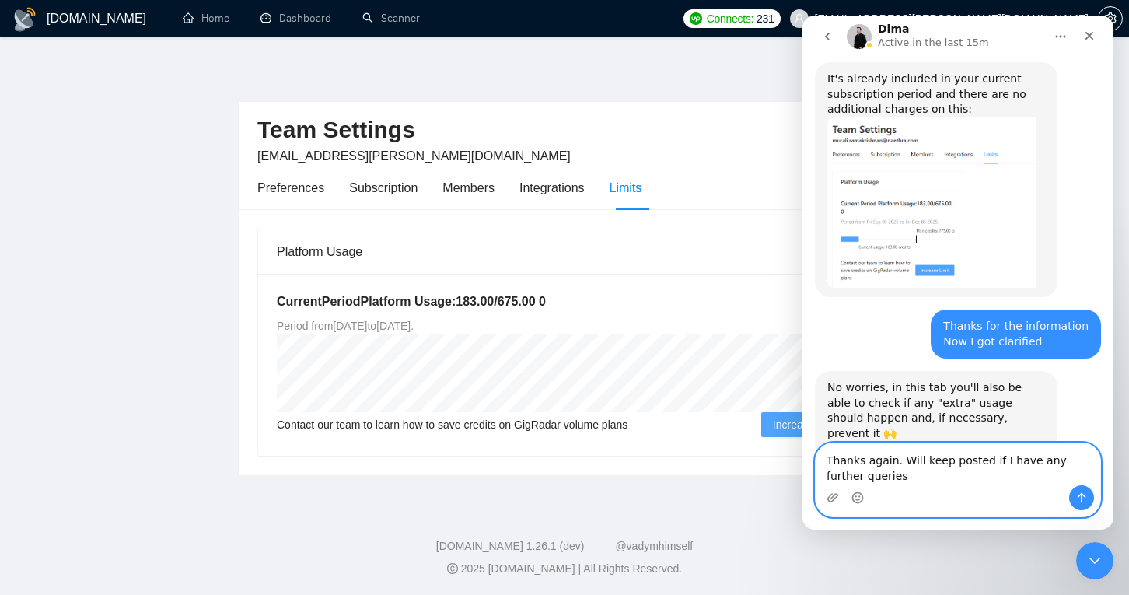
type textarea "Thanks again. Will keep posted if I have any further queries"
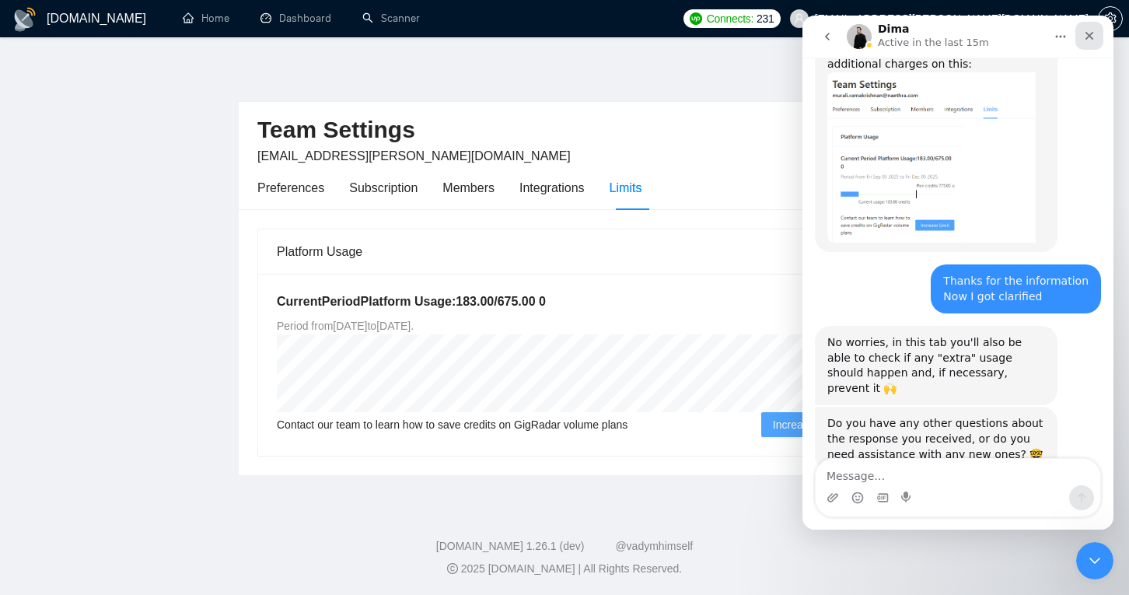
click at [1094, 44] on div "Close" at bounding box center [1090, 36] width 28 height 28
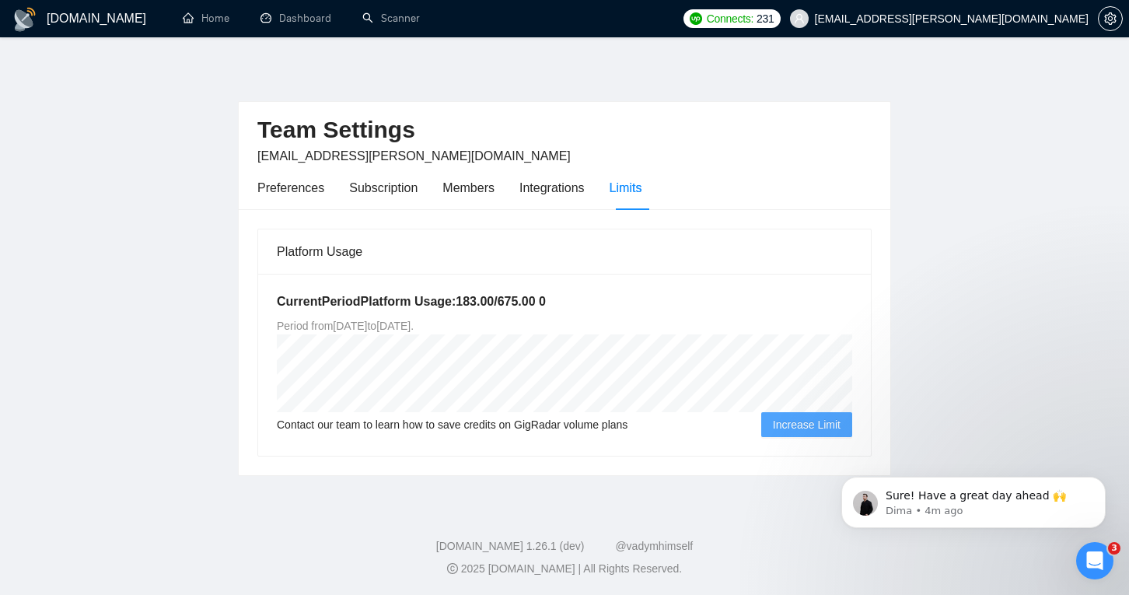
scroll to position [0, 0]
click at [983, 502] on span "Sure! Have a great day ahead 🙌" at bounding box center [976, 495] width 180 height 12
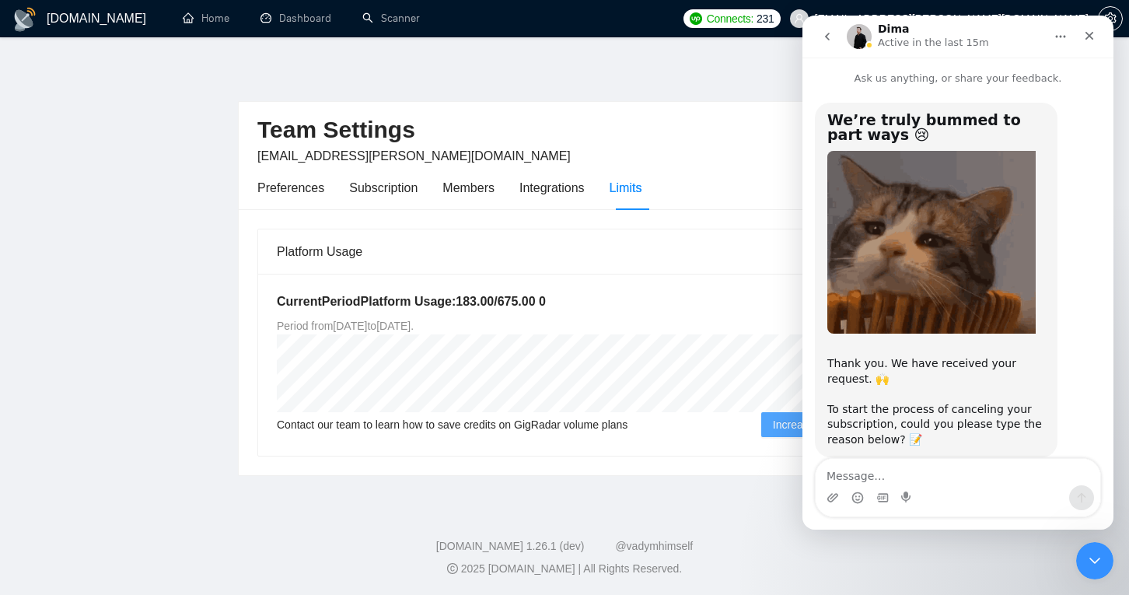
scroll to position [2100, 0]
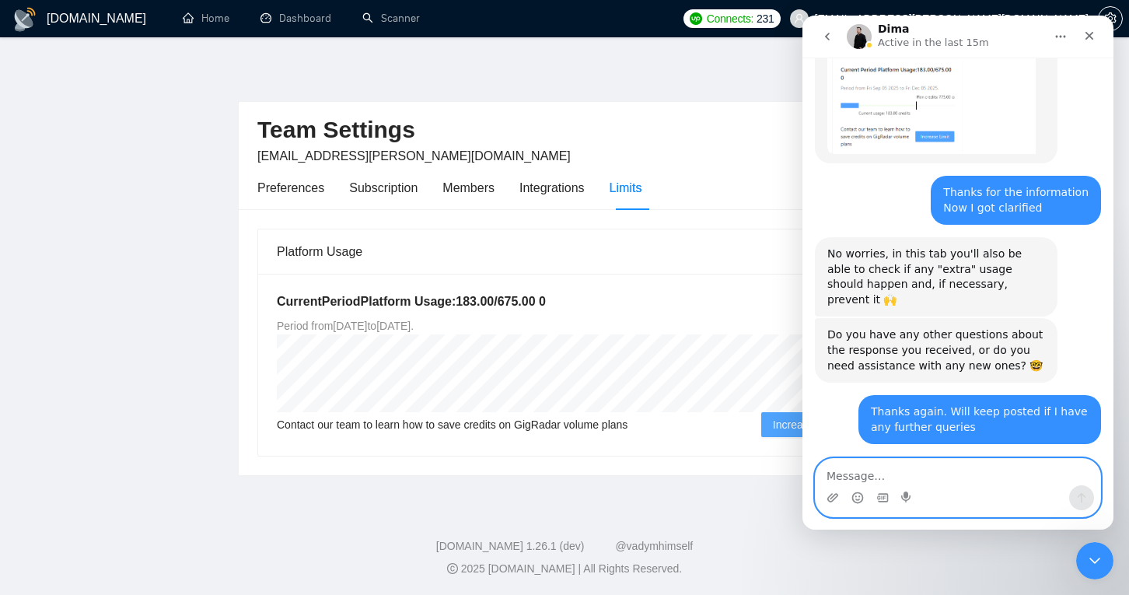
click at [866, 478] on textarea "Message…" at bounding box center [958, 472] width 285 height 26
type textarea "T"
type textarea "You too have a great day ahead"
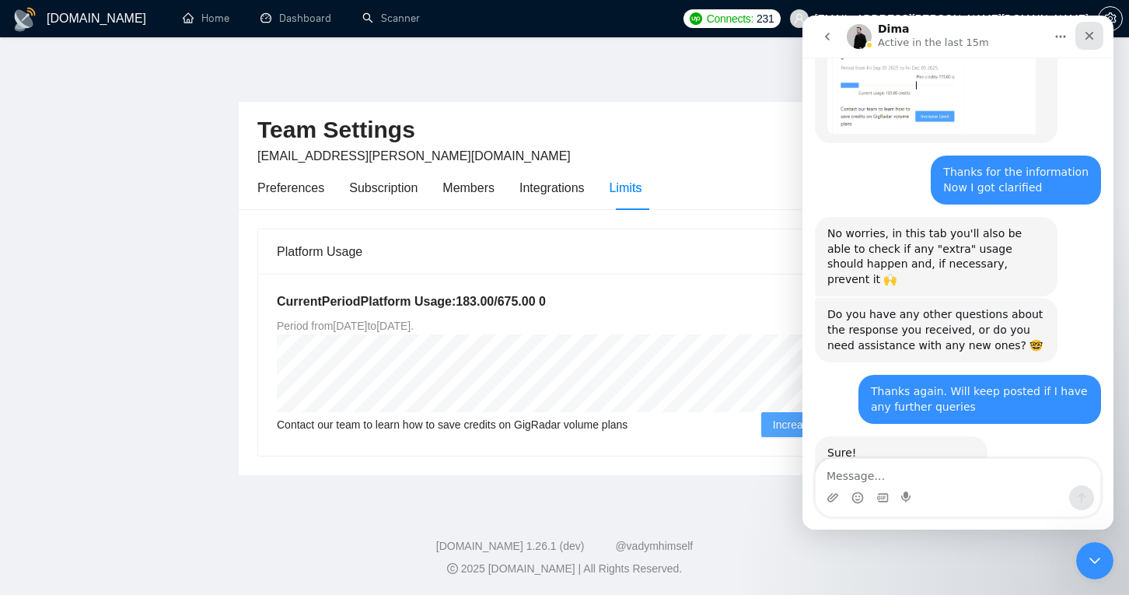
click at [1088, 34] on icon "Close" at bounding box center [1090, 36] width 9 height 9
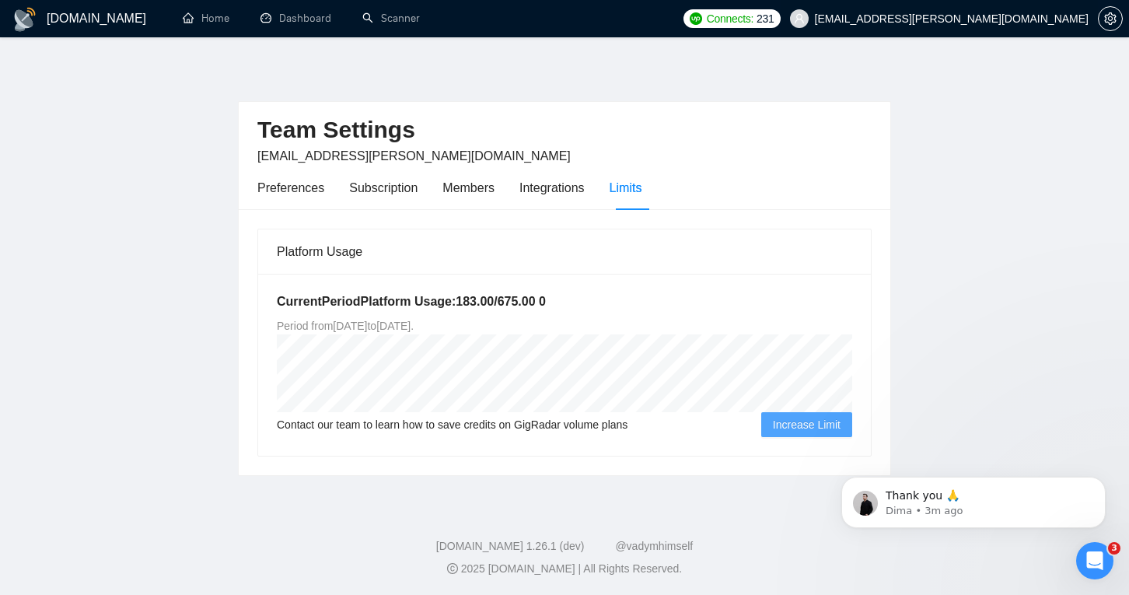
scroll to position [0, 0]
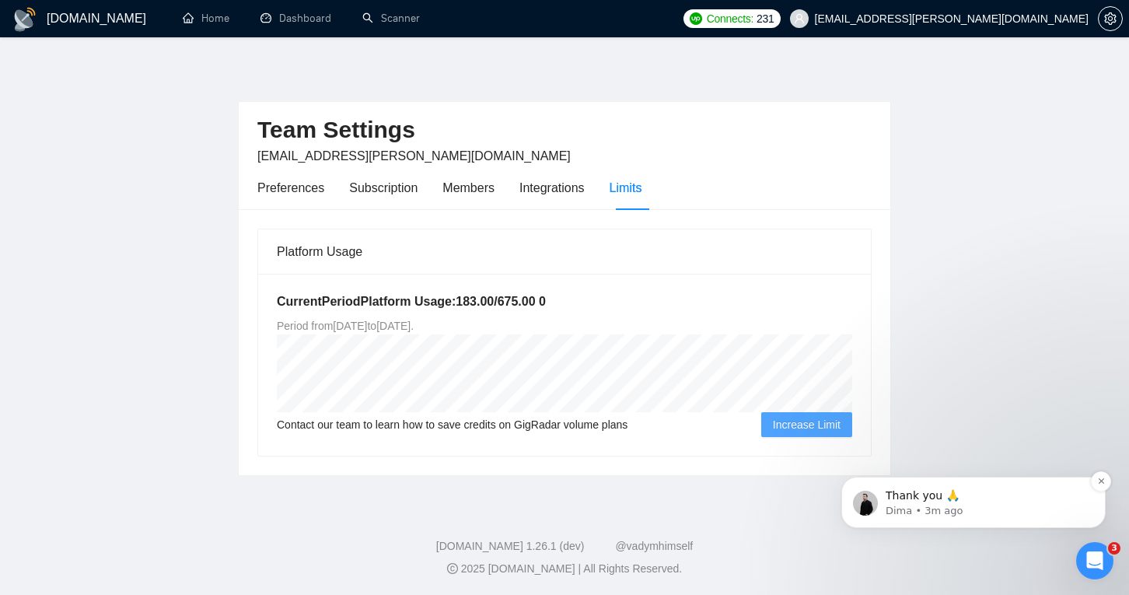
click at [942, 486] on div "Thank you 🙏 Dima • 3m ago" at bounding box center [974, 502] width 264 height 51
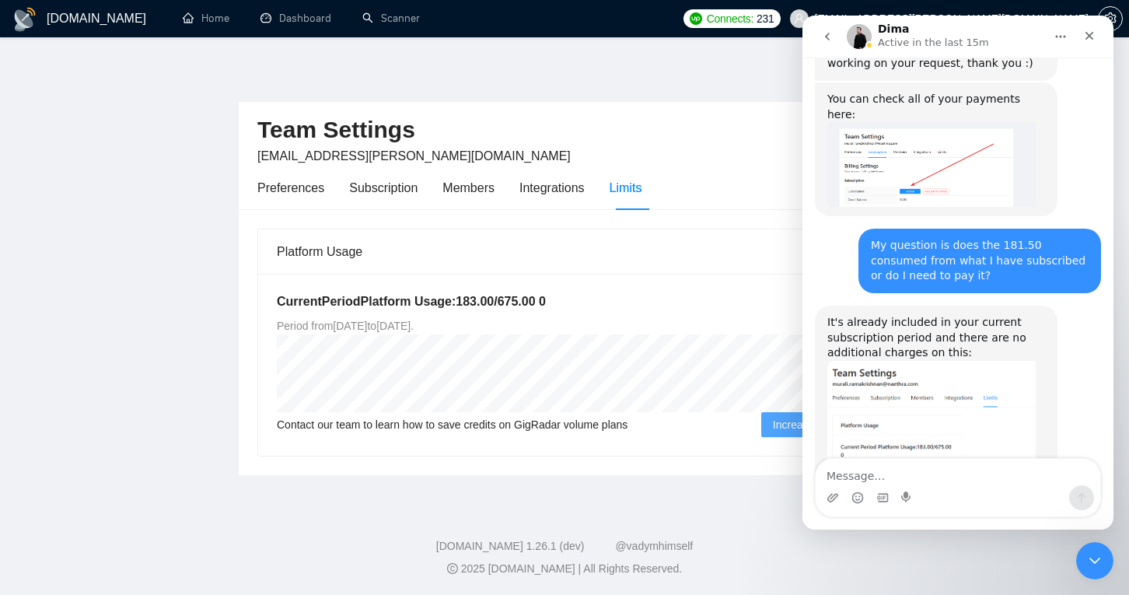
scroll to position [2192, 0]
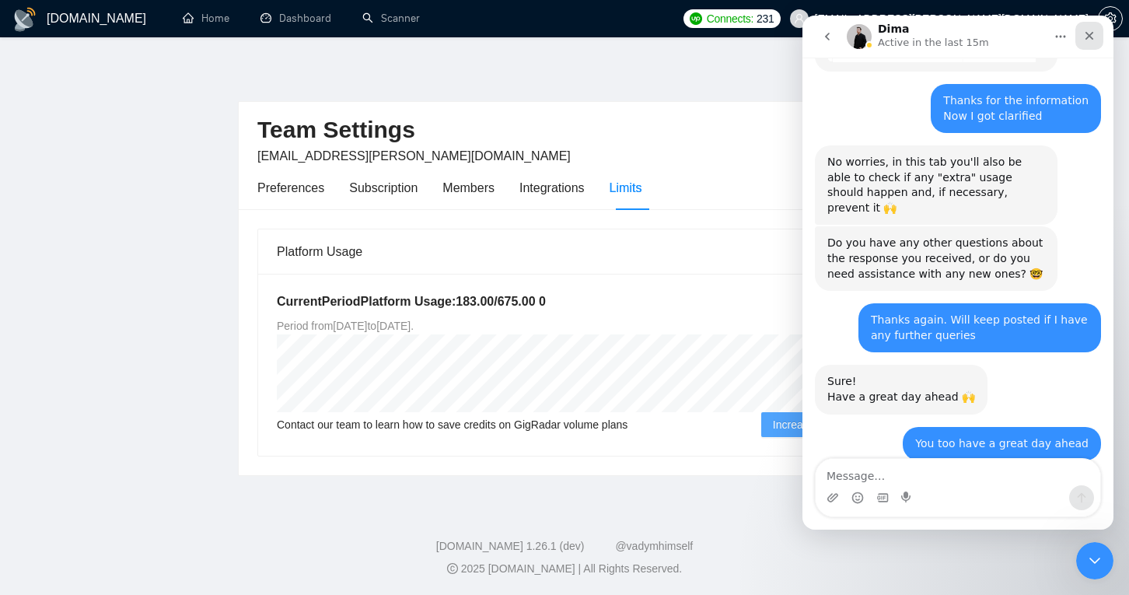
click at [1091, 40] on icon "Close" at bounding box center [1090, 36] width 12 height 12
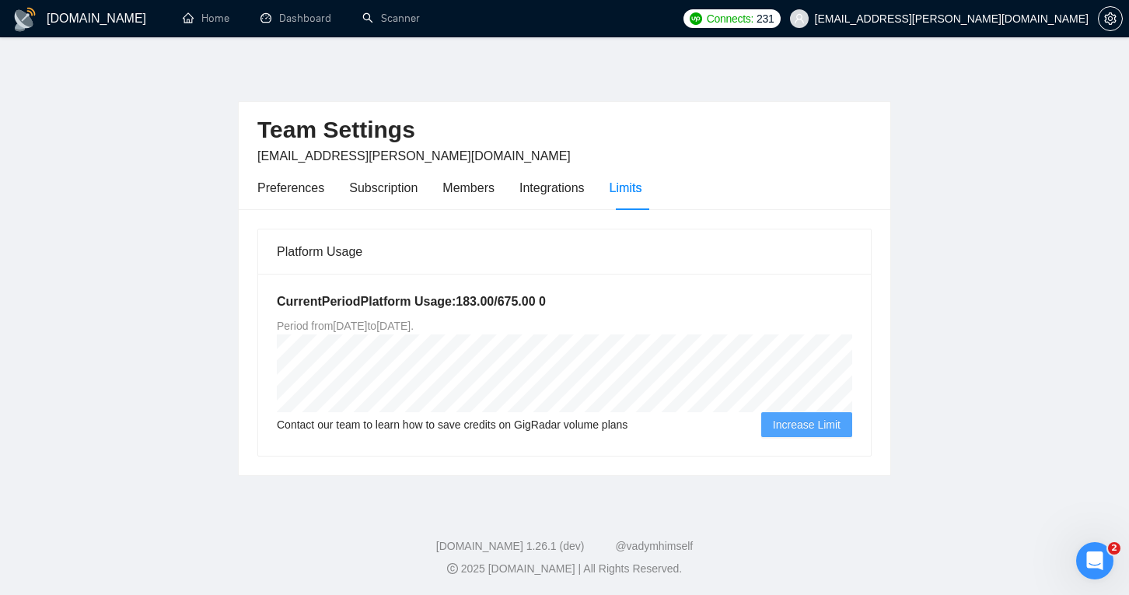
scroll to position [0, 0]
click at [205, 19] on link "Home" at bounding box center [206, 18] width 47 height 13
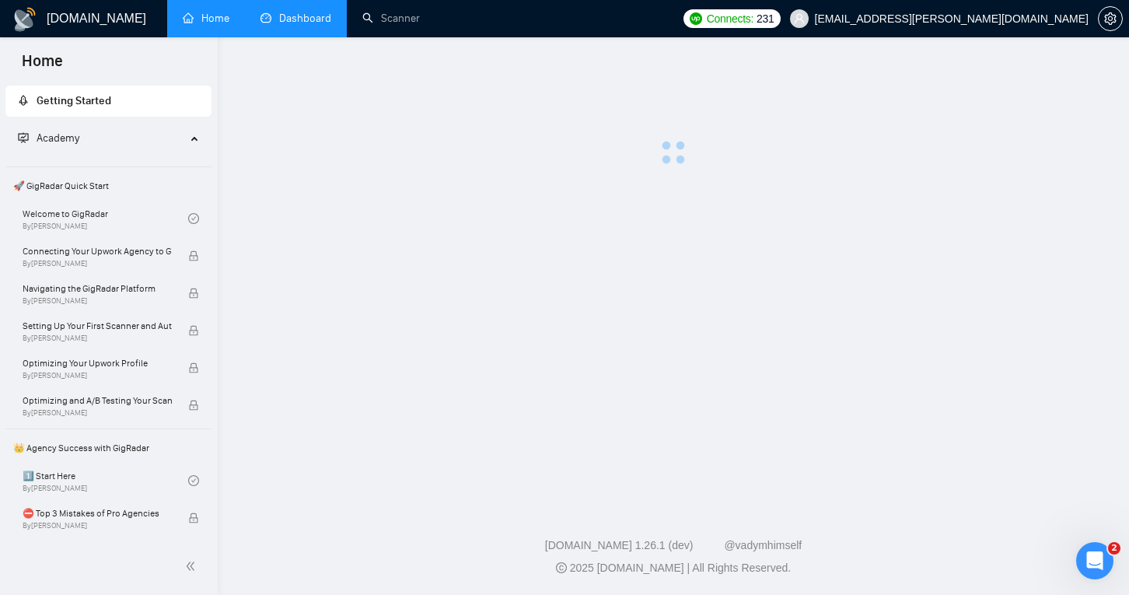
click at [320, 19] on link "Dashboard" at bounding box center [296, 18] width 71 height 13
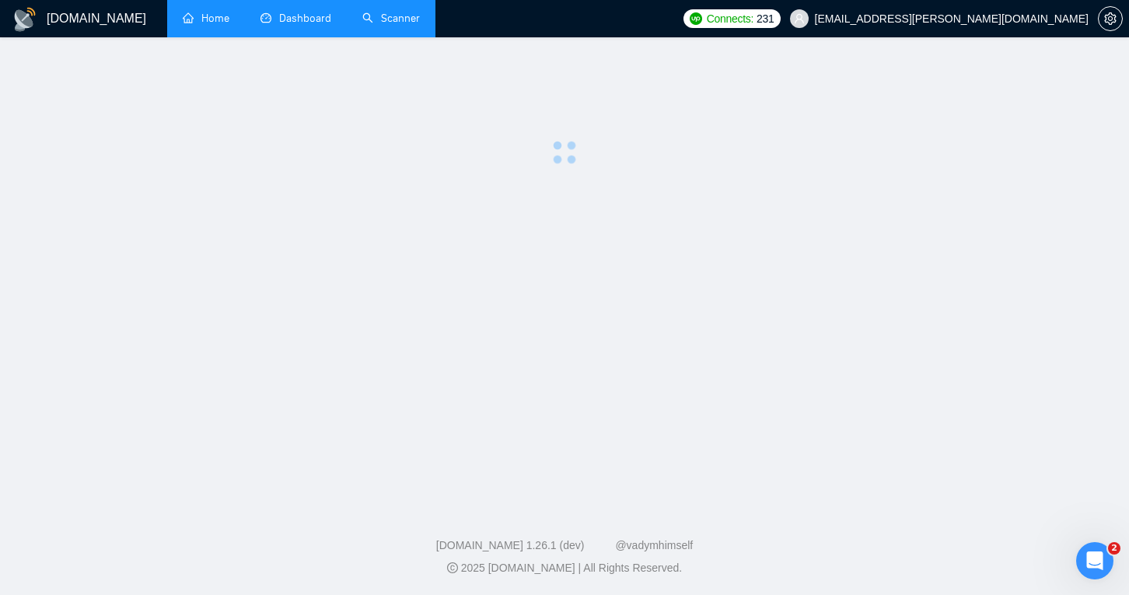
click at [404, 13] on link "Scanner" at bounding box center [391, 18] width 58 height 13
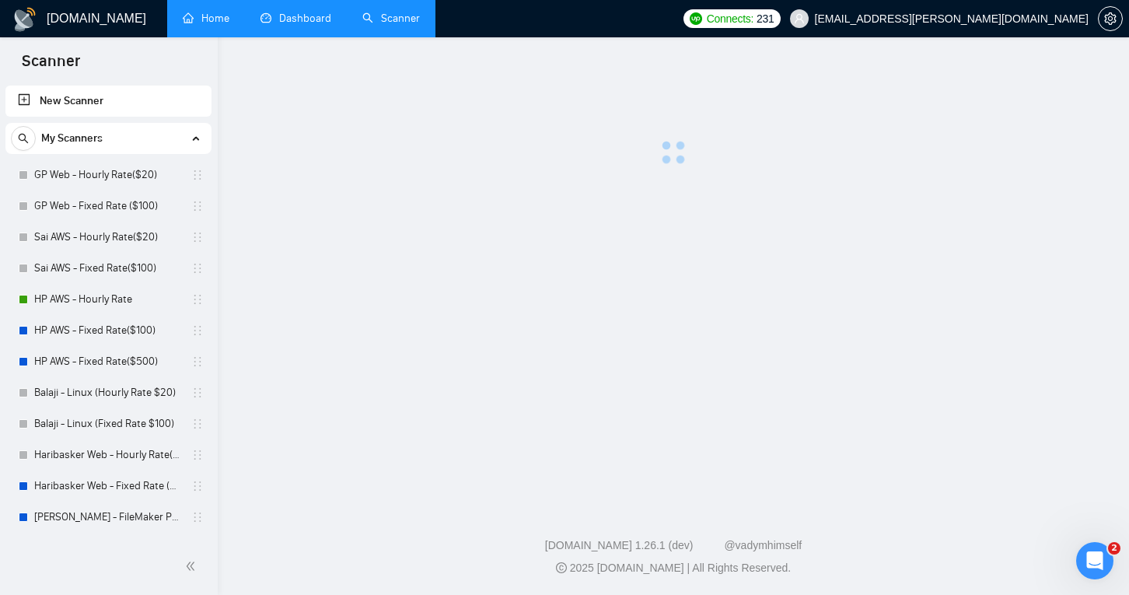
click at [217, 23] on link "Home" at bounding box center [206, 18] width 47 height 13
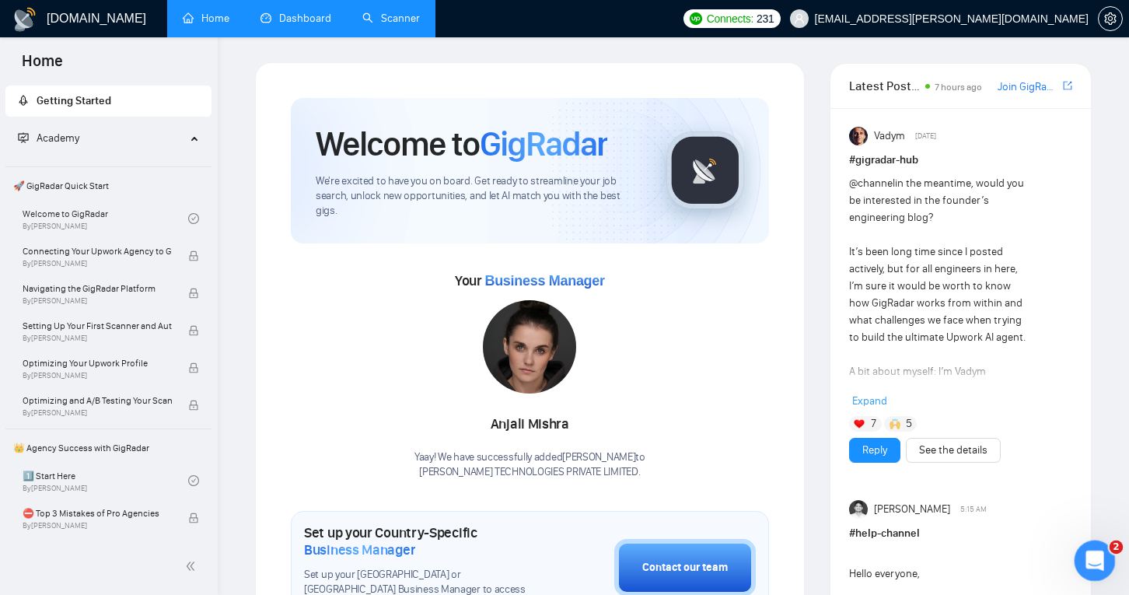
click at [1102, 557] on icon "Open Intercom Messenger" at bounding box center [1093, 559] width 26 height 26
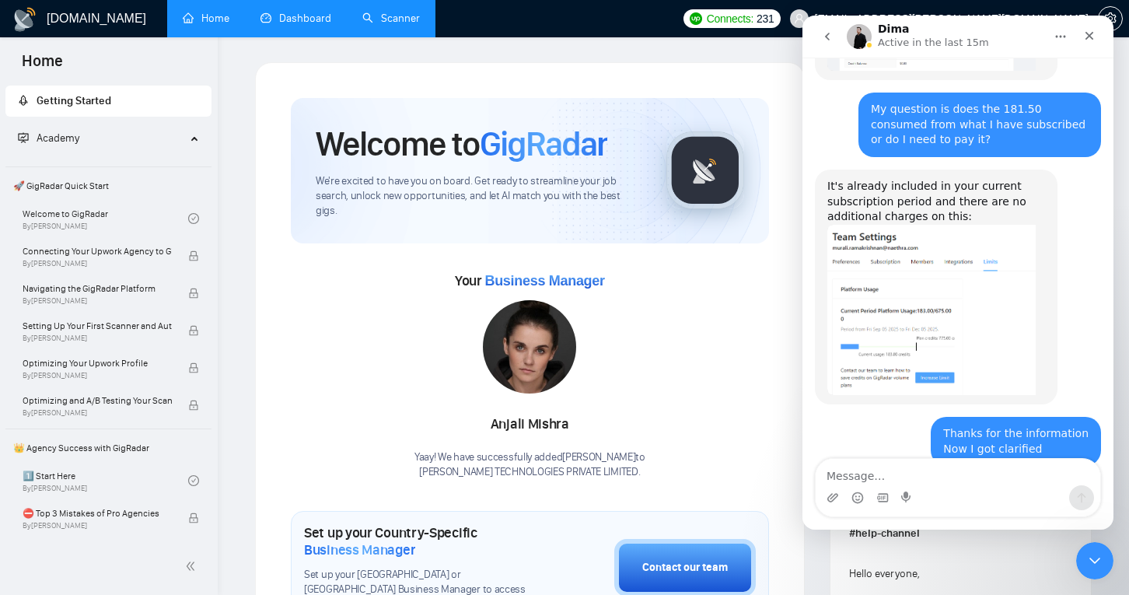
scroll to position [2166, 0]
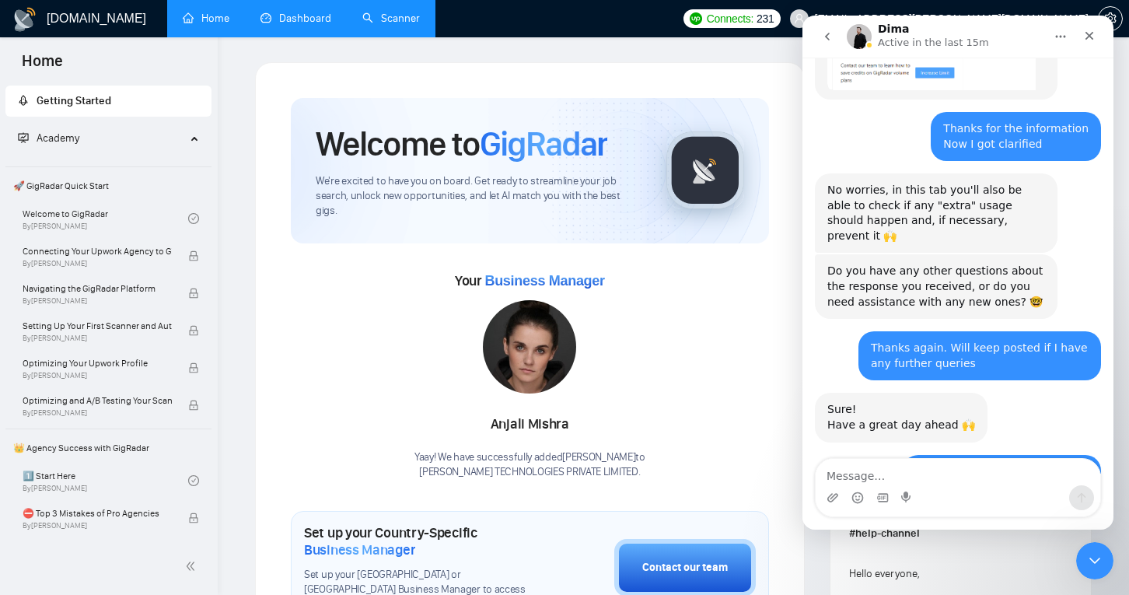
click at [860, 42] on img "Intercom messenger" at bounding box center [859, 36] width 25 height 25
click at [888, 29] on h1 "Dima" at bounding box center [893, 29] width 31 height 12
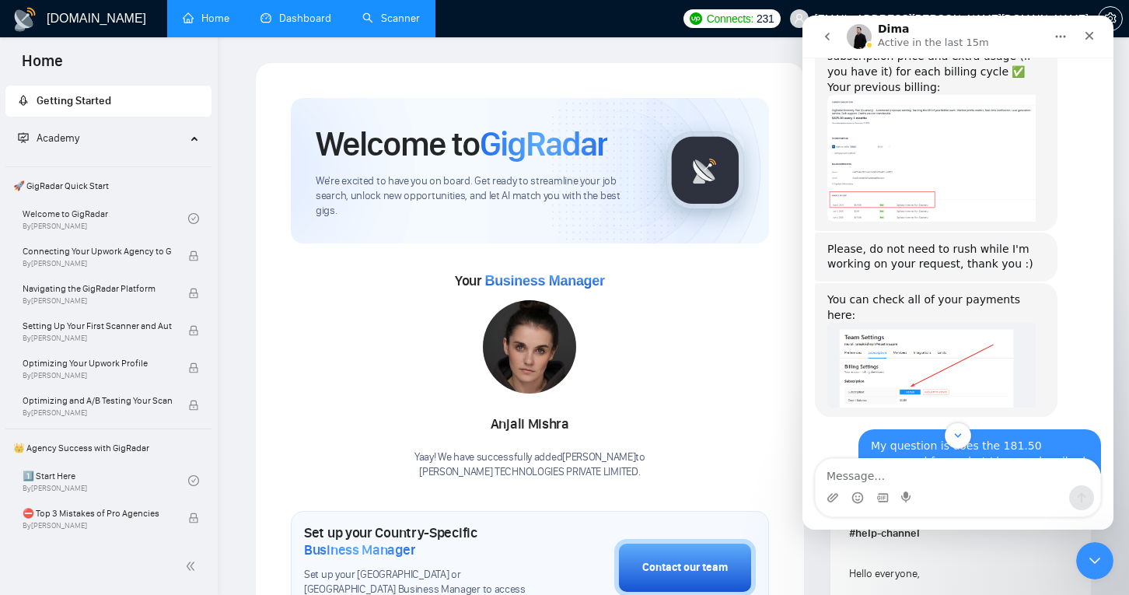
scroll to position [1523, 0]
click at [70, 17] on h1 "[DOMAIN_NAME]" at bounding box center [97, 18] width 100 height 37
click at [849, 324] on img "Dima says…" at bounding box center [932, 366] width 208 height 85
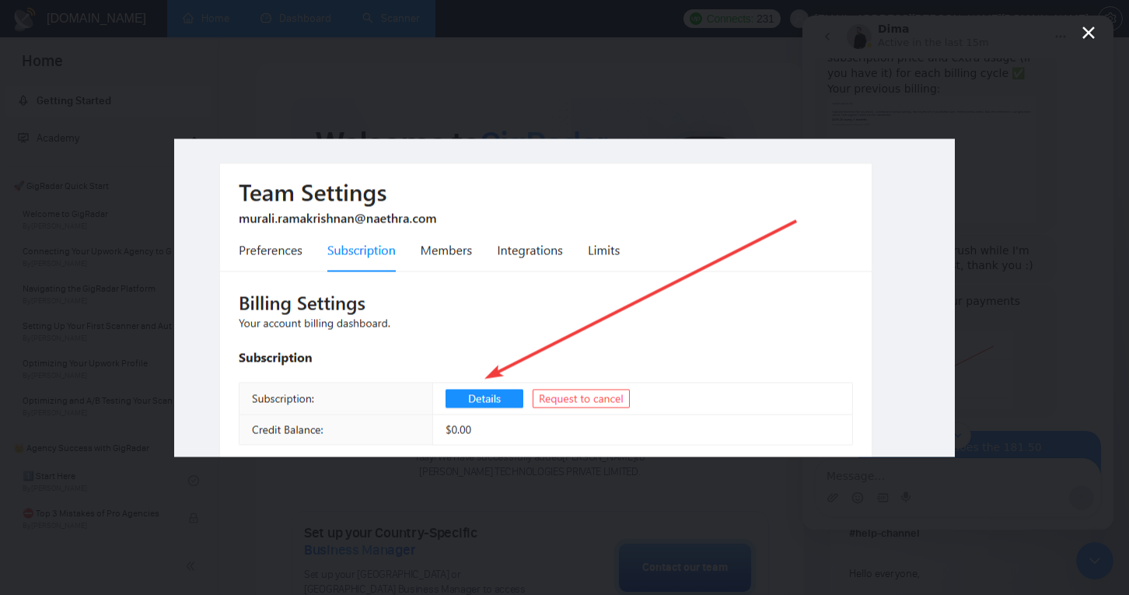
click at [1091, 27] on icon "Close" at bounding box center [1089, 32] width 19 height 19
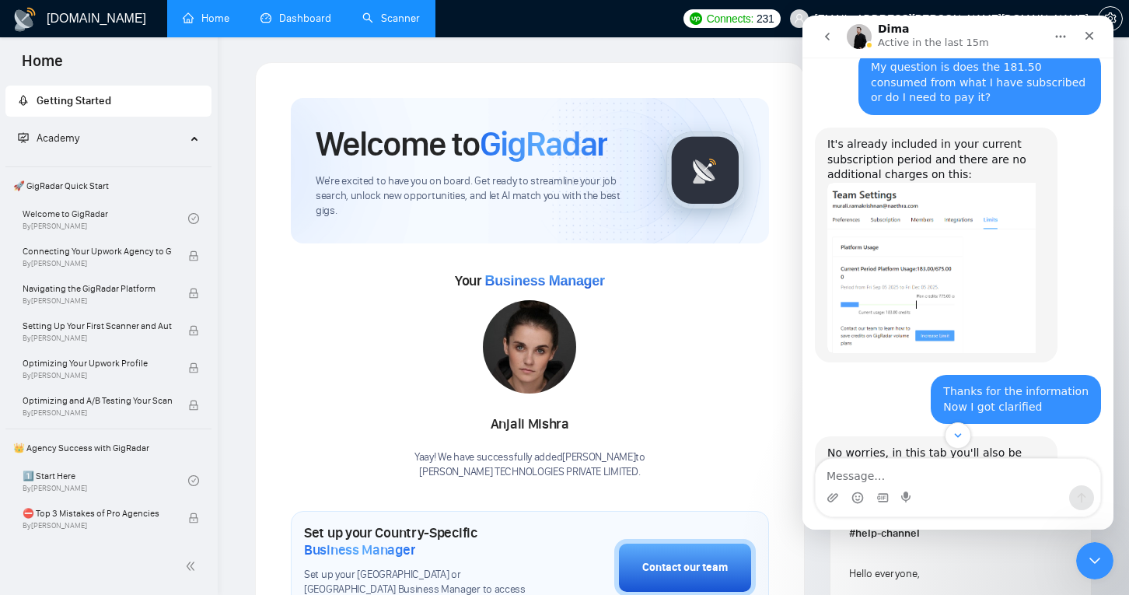
scroll to position [1904, 0]
click at [933, 217] on img "Dima says…" at bounding box center [932, 267] width 208 height 170
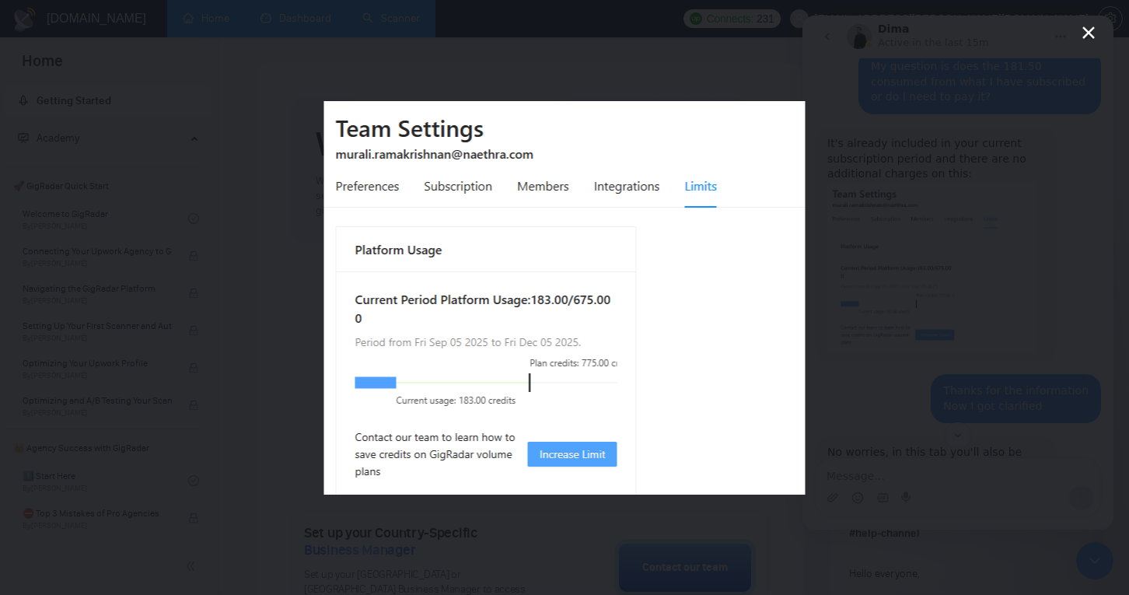
click at [1091, 29] on icon "Close" at bounding box center [1089, 32] width 19 height 19
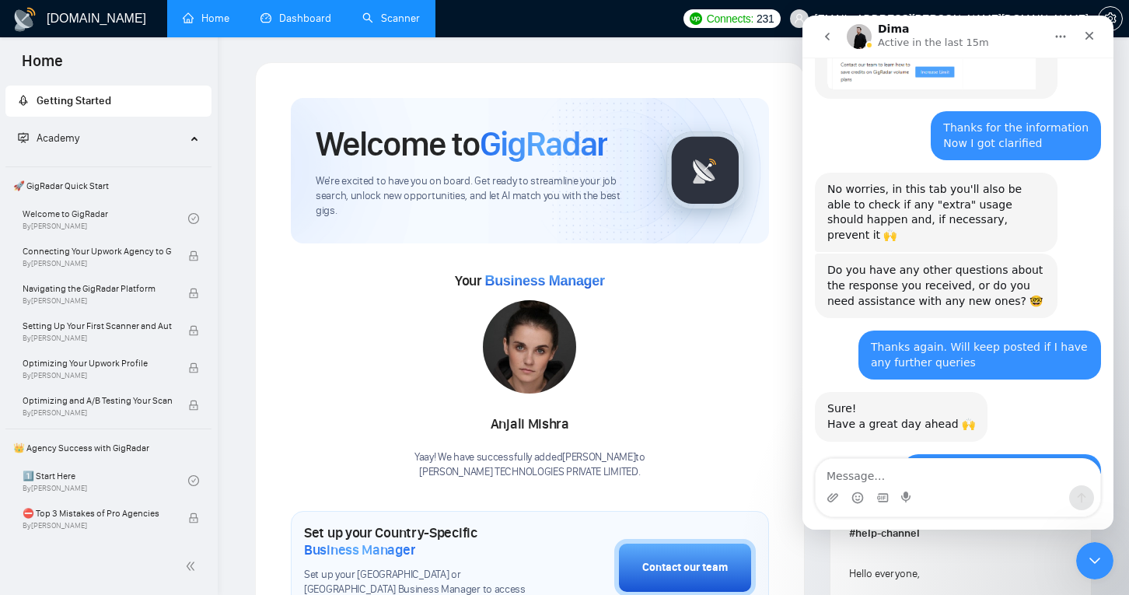
scroll to position [2166, 0]
click at [1088, 36] on icon "Close" at bounding box center [1090, 36] width 12 height 12
